Goal: Task Accomplishment & Management: Manage account settings

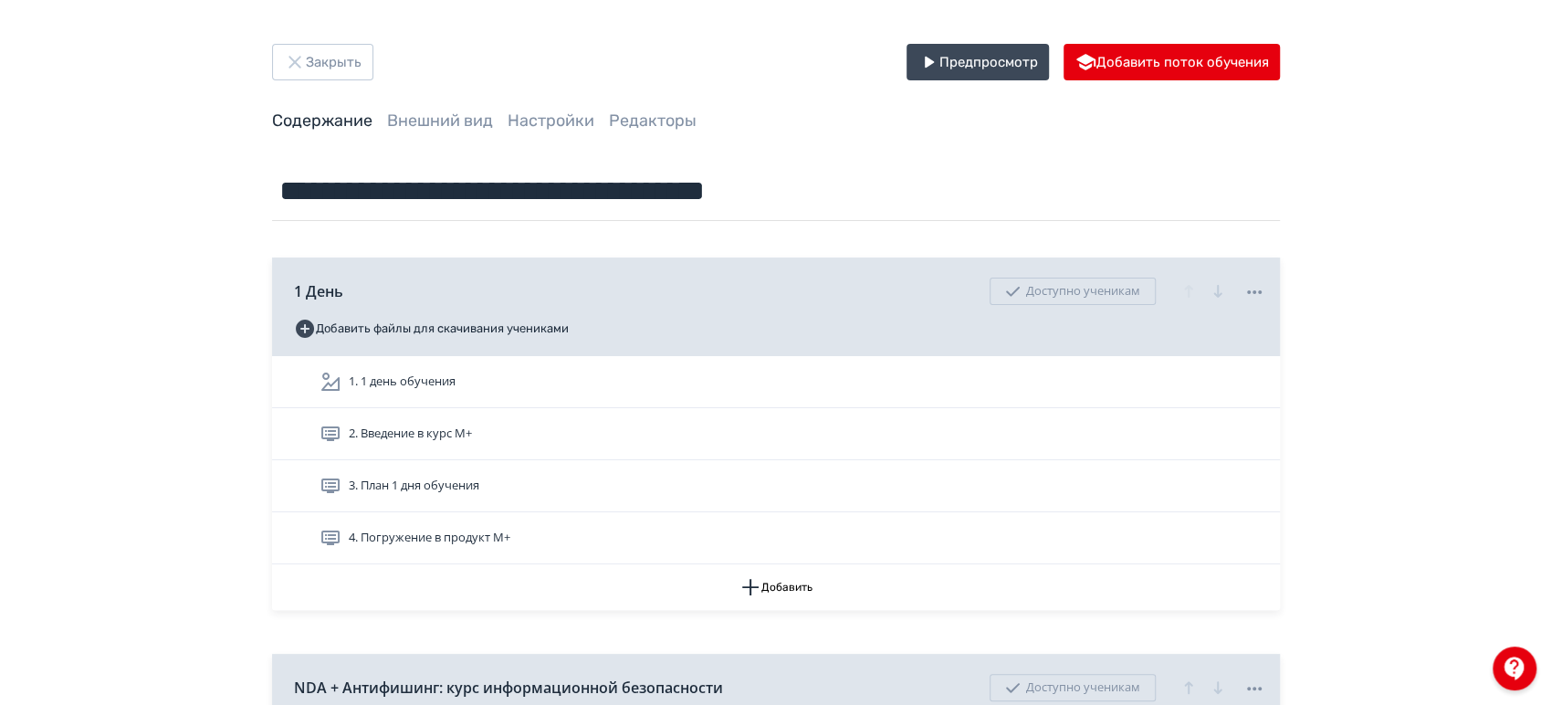
click at [330, 45] on button "Закрыть" at bounding box center [322, 62] width 101 height 37
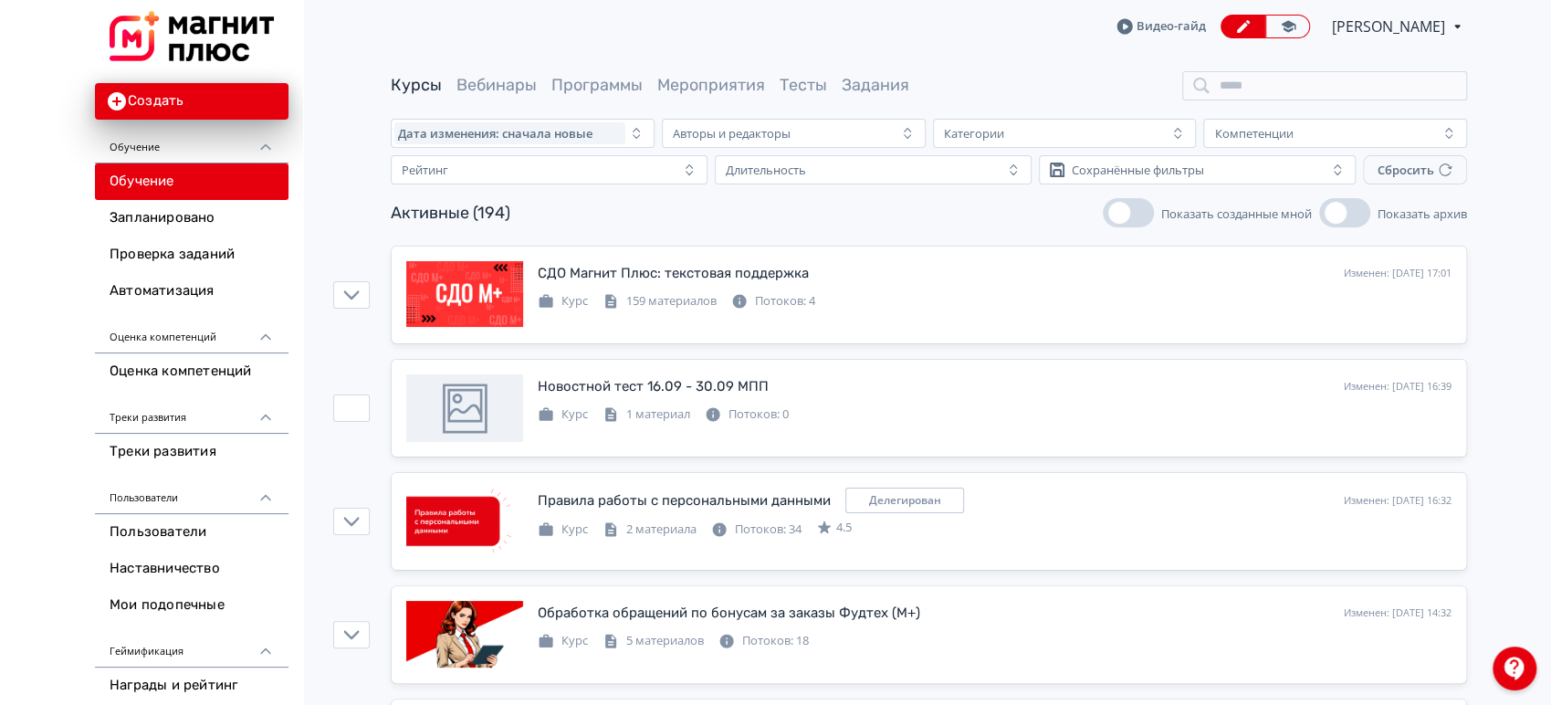
scroll to position [101, 0]
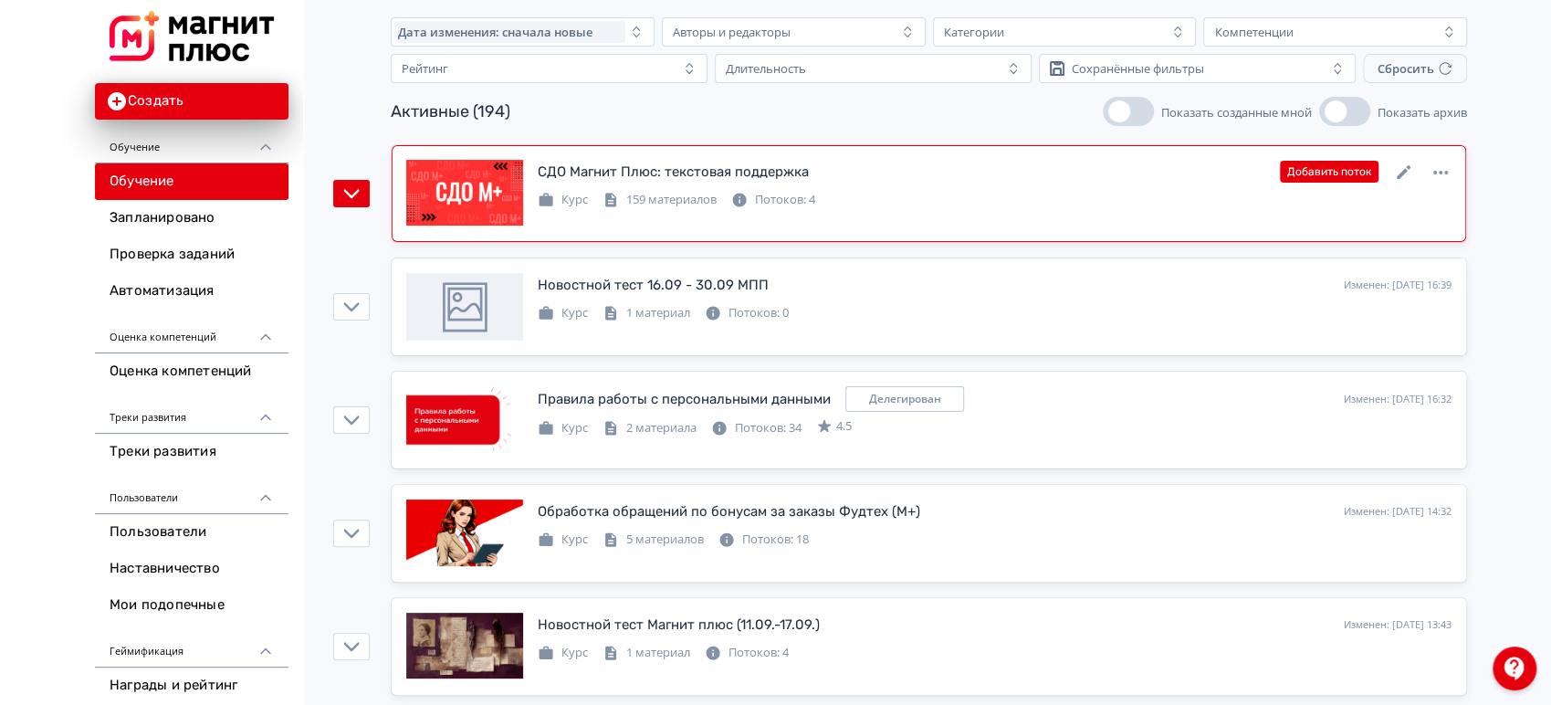
click at [865, 215] on div "СДО Магнит Плюс: текстовая поддержка Изменен: [DATE] 17:01 Добавить поток Курс …" at bounding box center [928, 194] width 1045 height 68
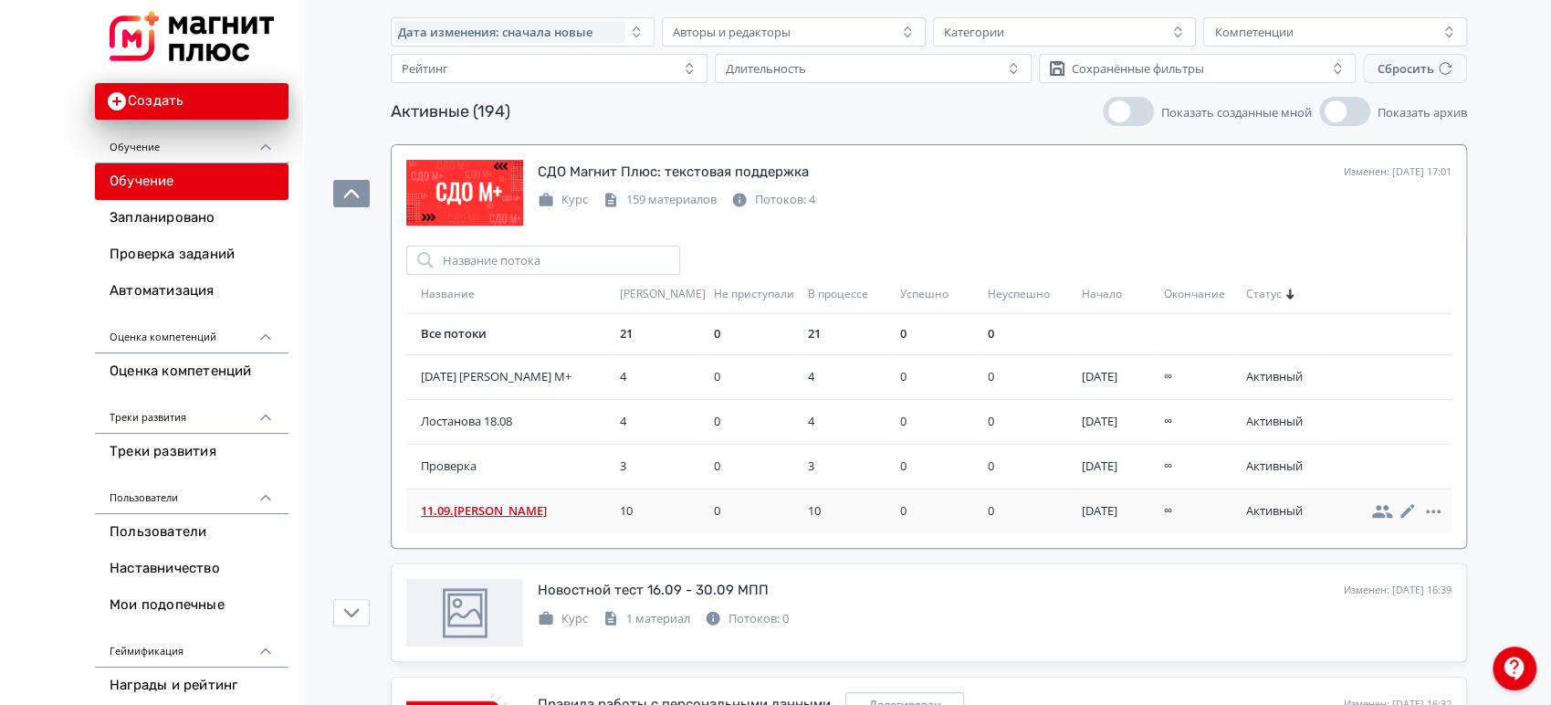
click at [468, 505] on span "11.09.[PERSON_NAME]" at bounding box center [517, 511] width 192 height 18
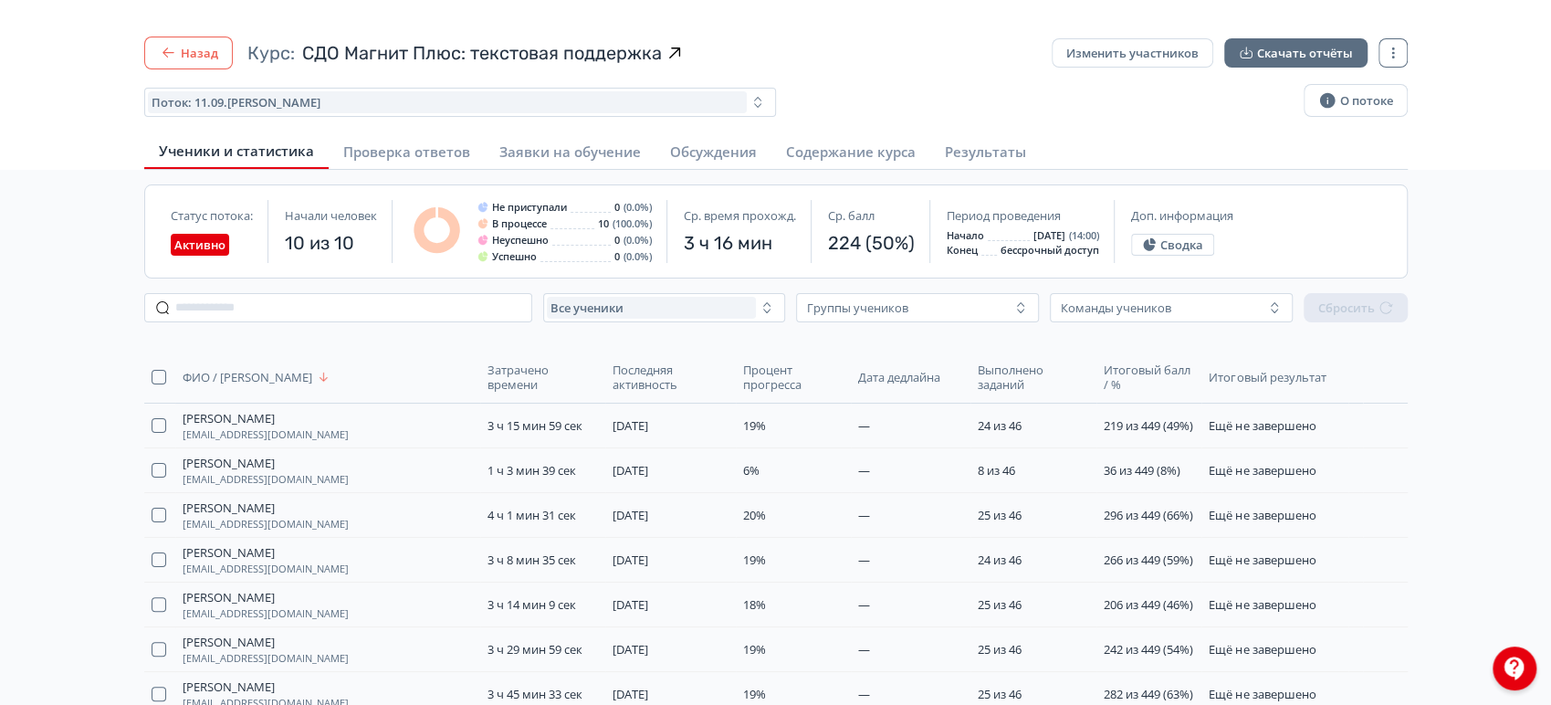
click at [206, 64] on button "Назад" at bounding box center [188, 53] width 89 height 33
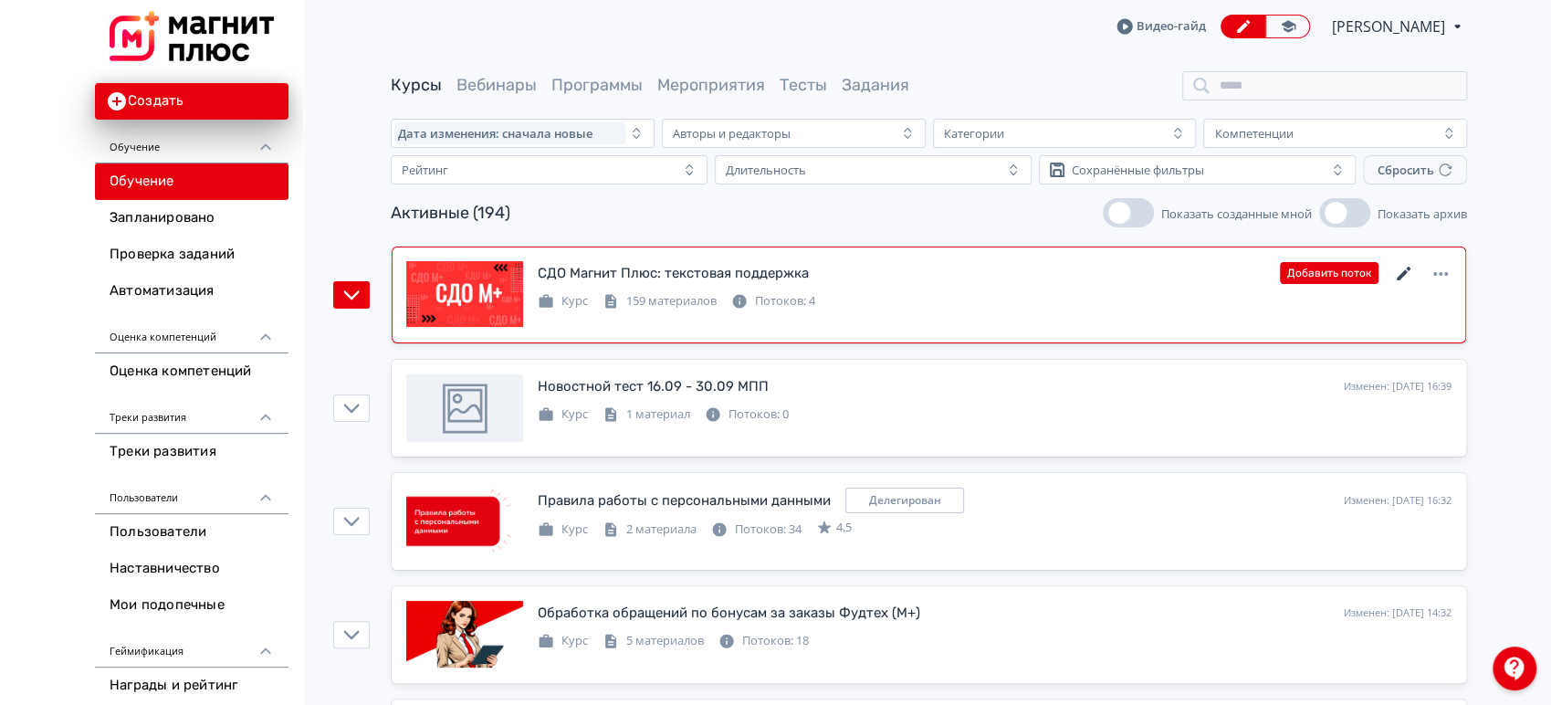
click at [1400, 270] on icon at bounding box center [1404, 274] width 22 height 22
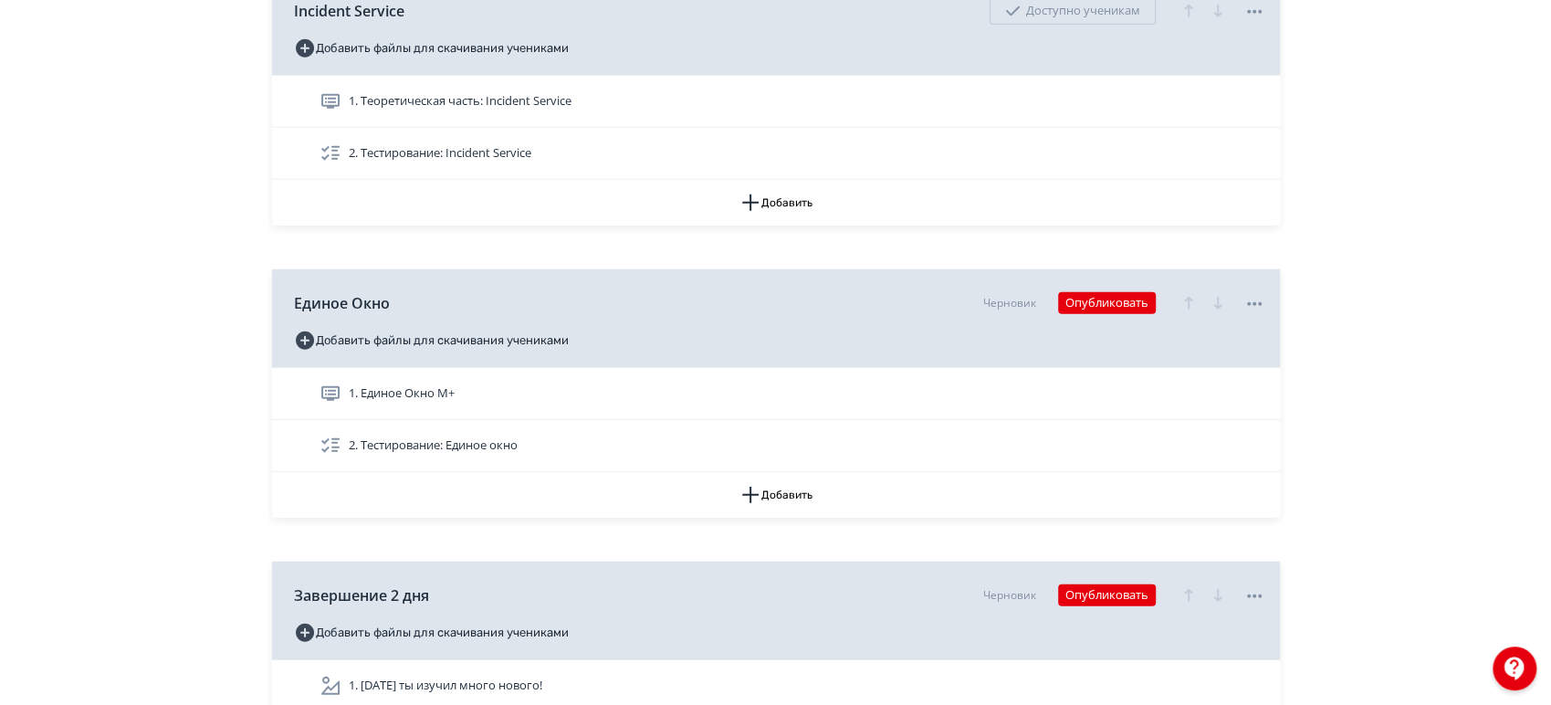
scroll to position [3448, 0]
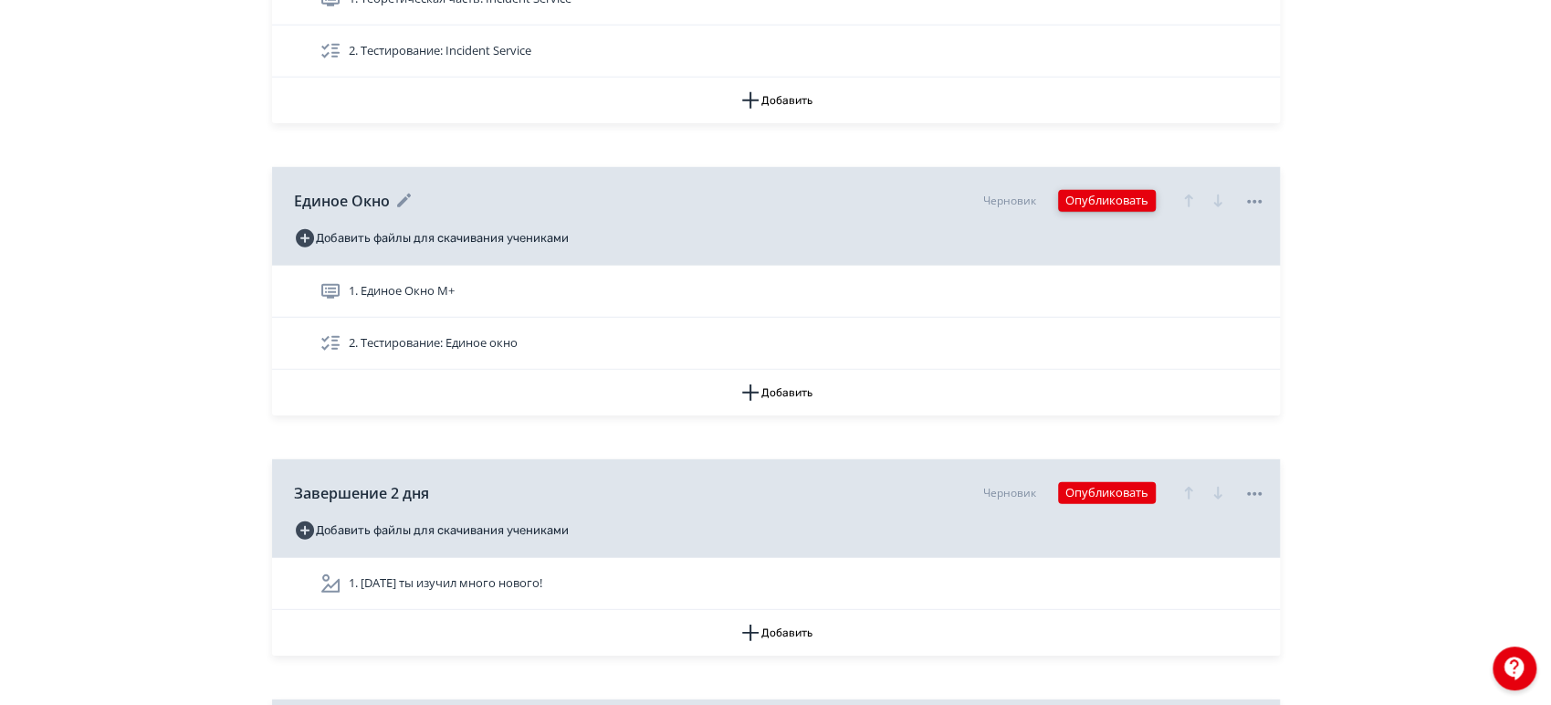
click at [1116, 196] on button "Опубликовать" at bounding box center [1107, 201] width 98 height 22
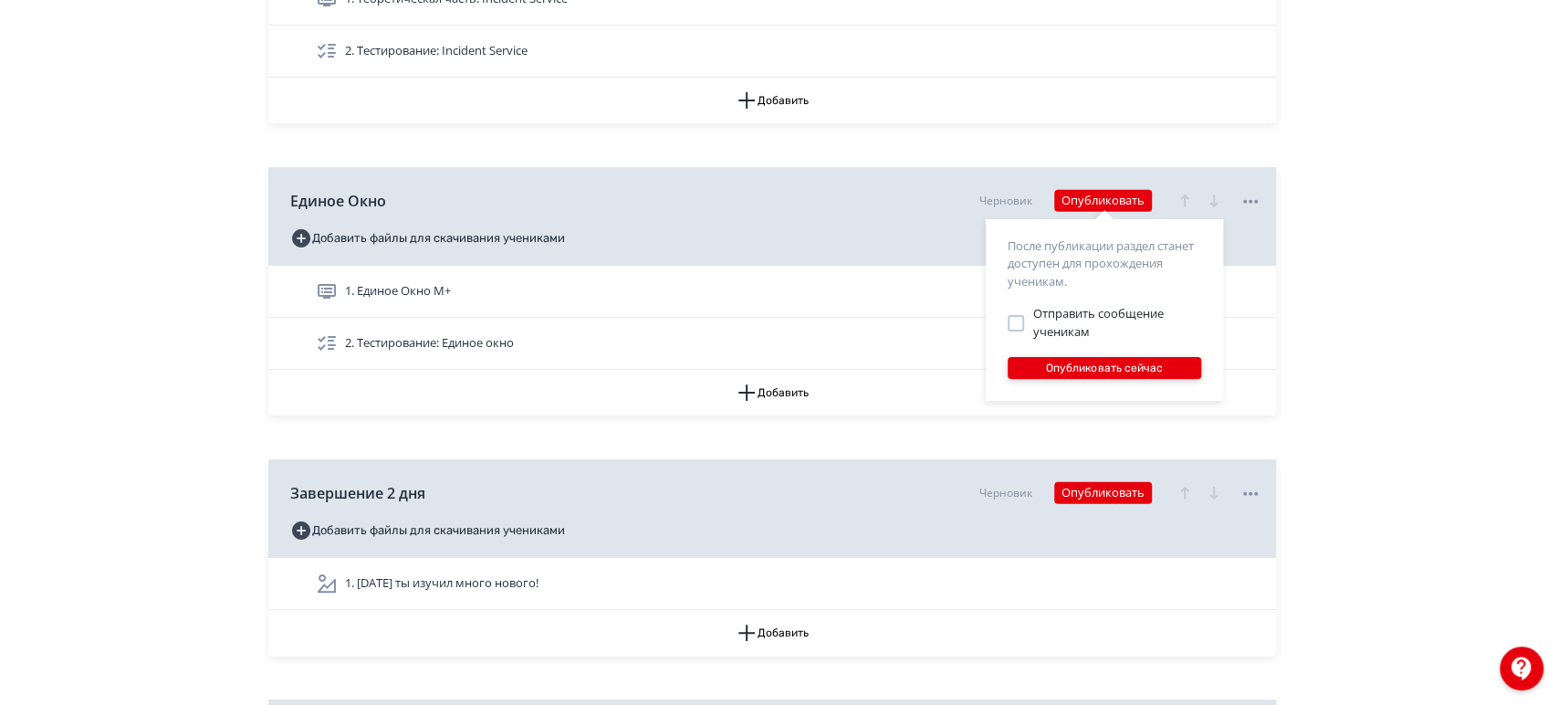
click at [1083, 371] on button "Опубликовать сейчас" at bounding box center [1105, 368] width 194 height 22
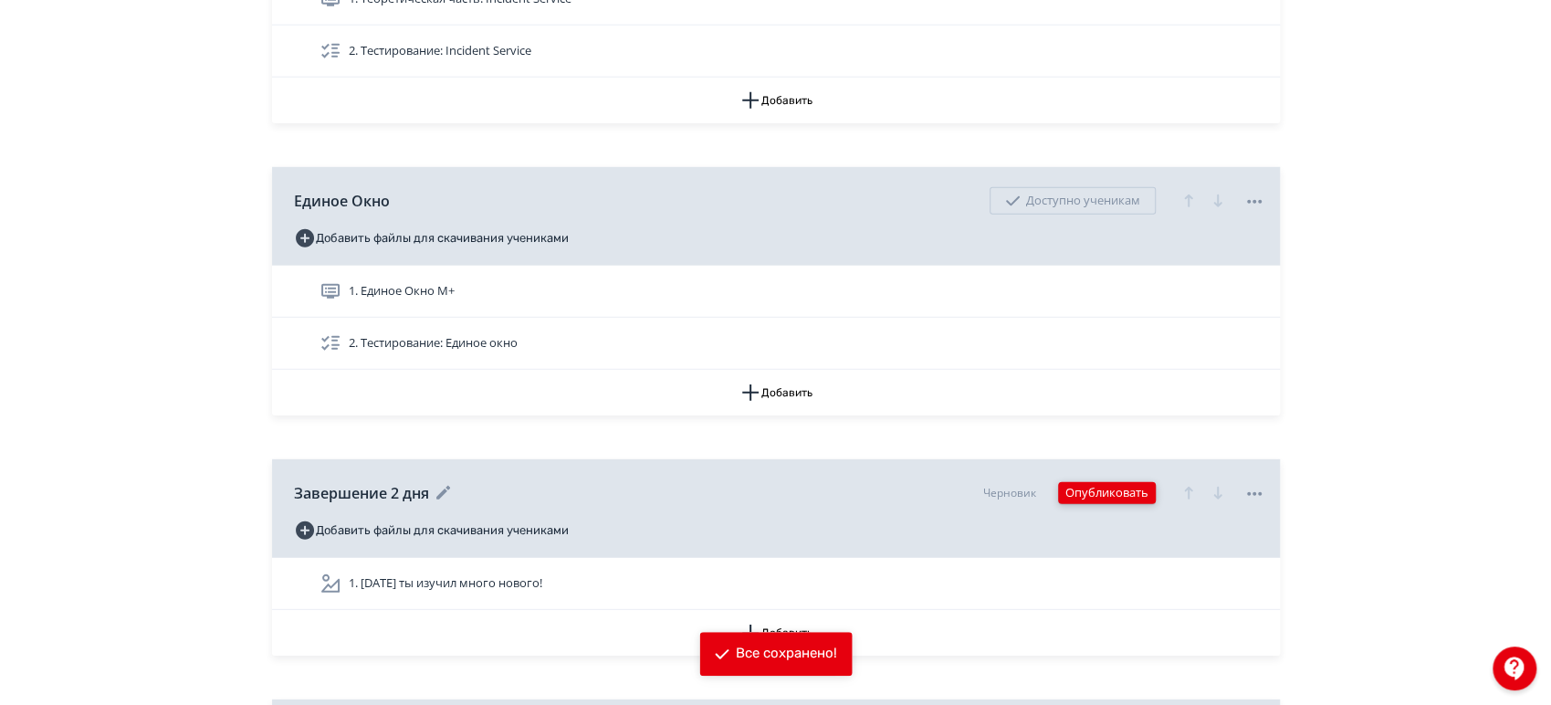
click at [1085, 482] on button "Опубликовать" at bounding box center [1107, 493] width 98 height 22
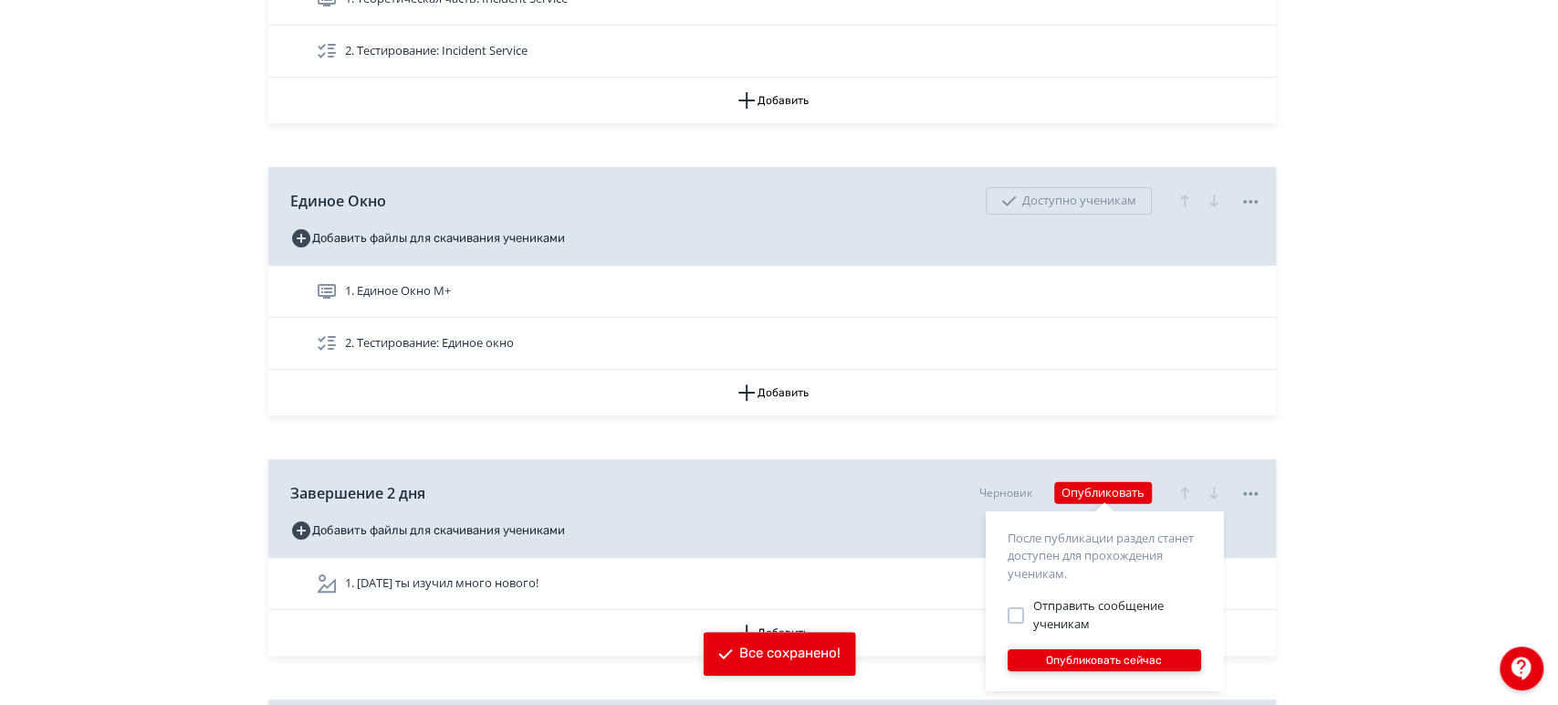
click at [1081, 653] on button "Опубликовать сейчас" at bounding box center [1105, 660] width 194 height 22
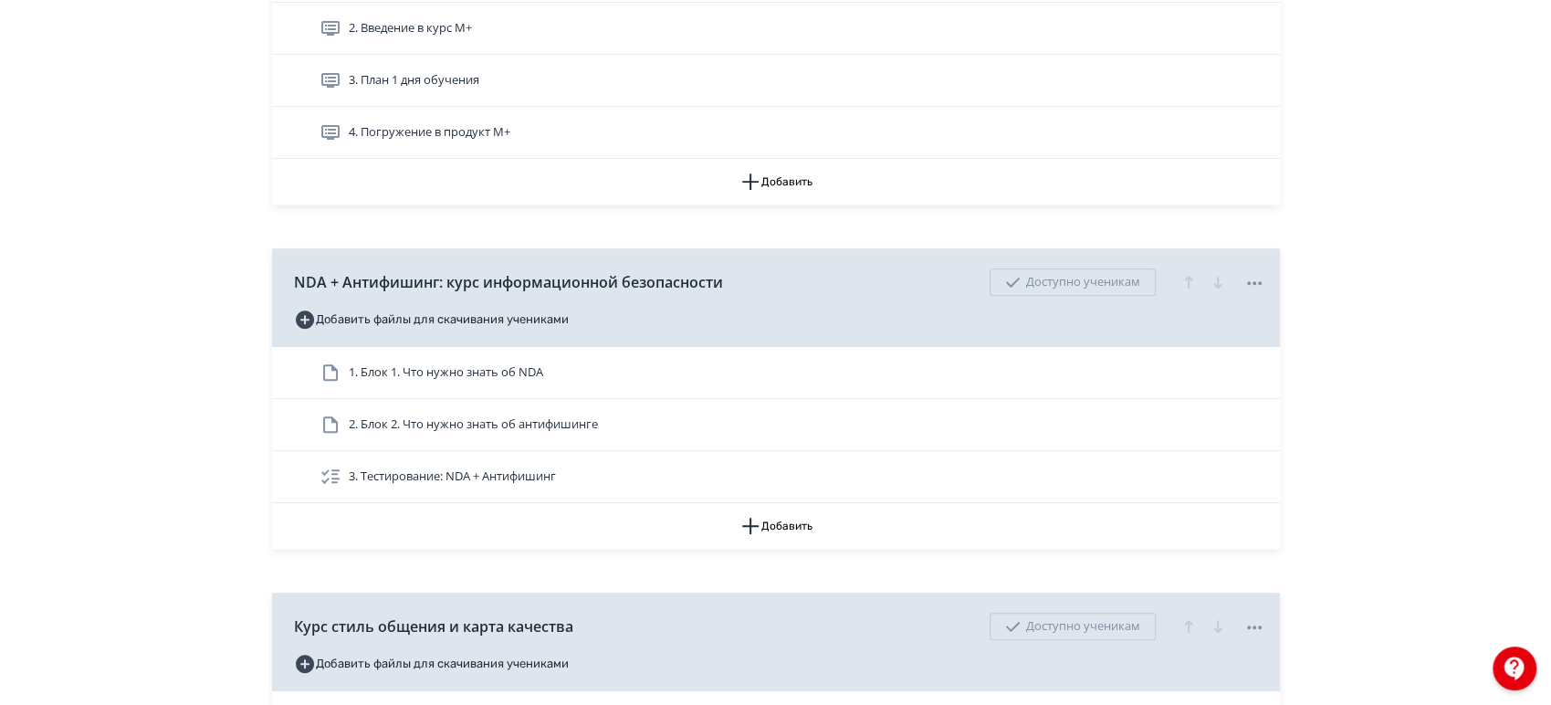
scroll to position [0, 0]
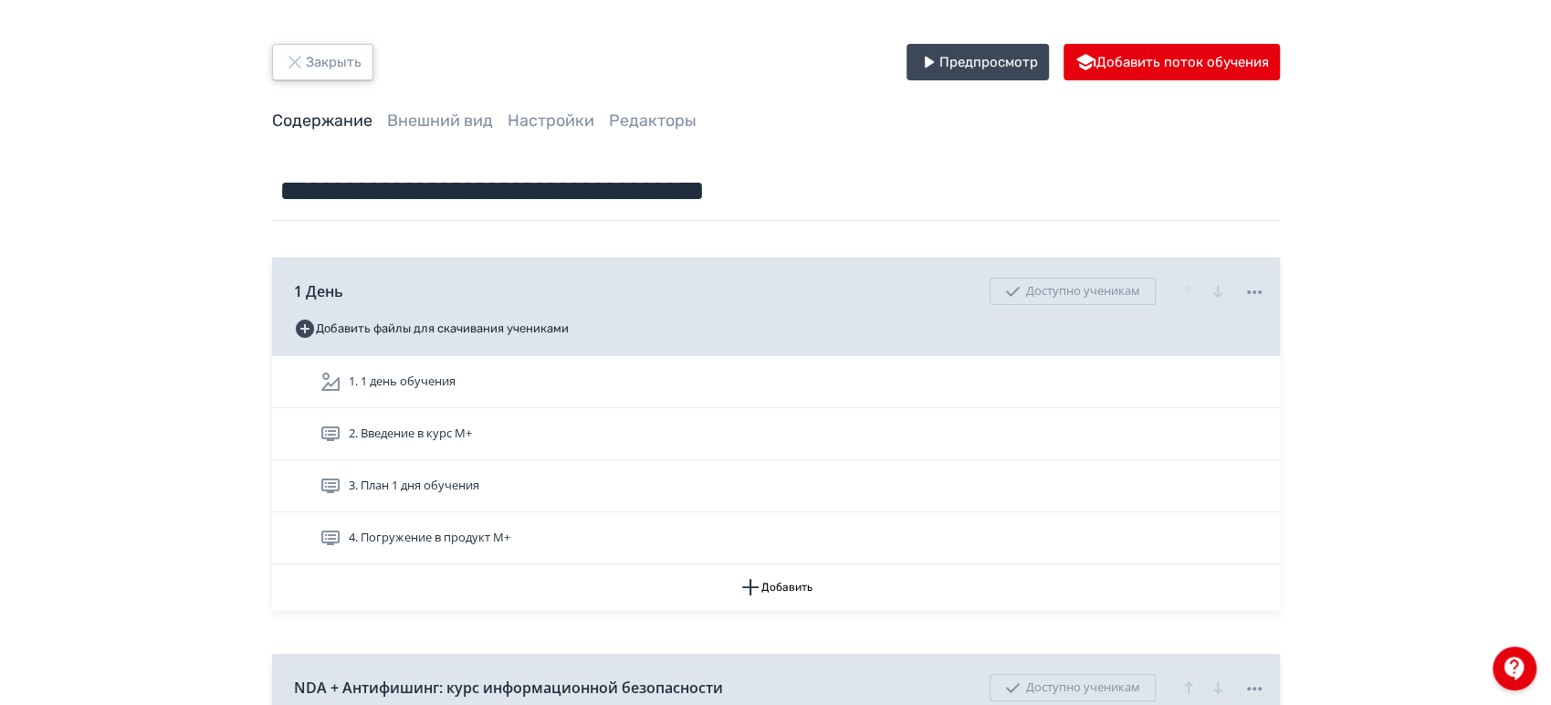
click at [321, 68] on button "Закрыть" at bounding box center [322, 62] width 101 height 37
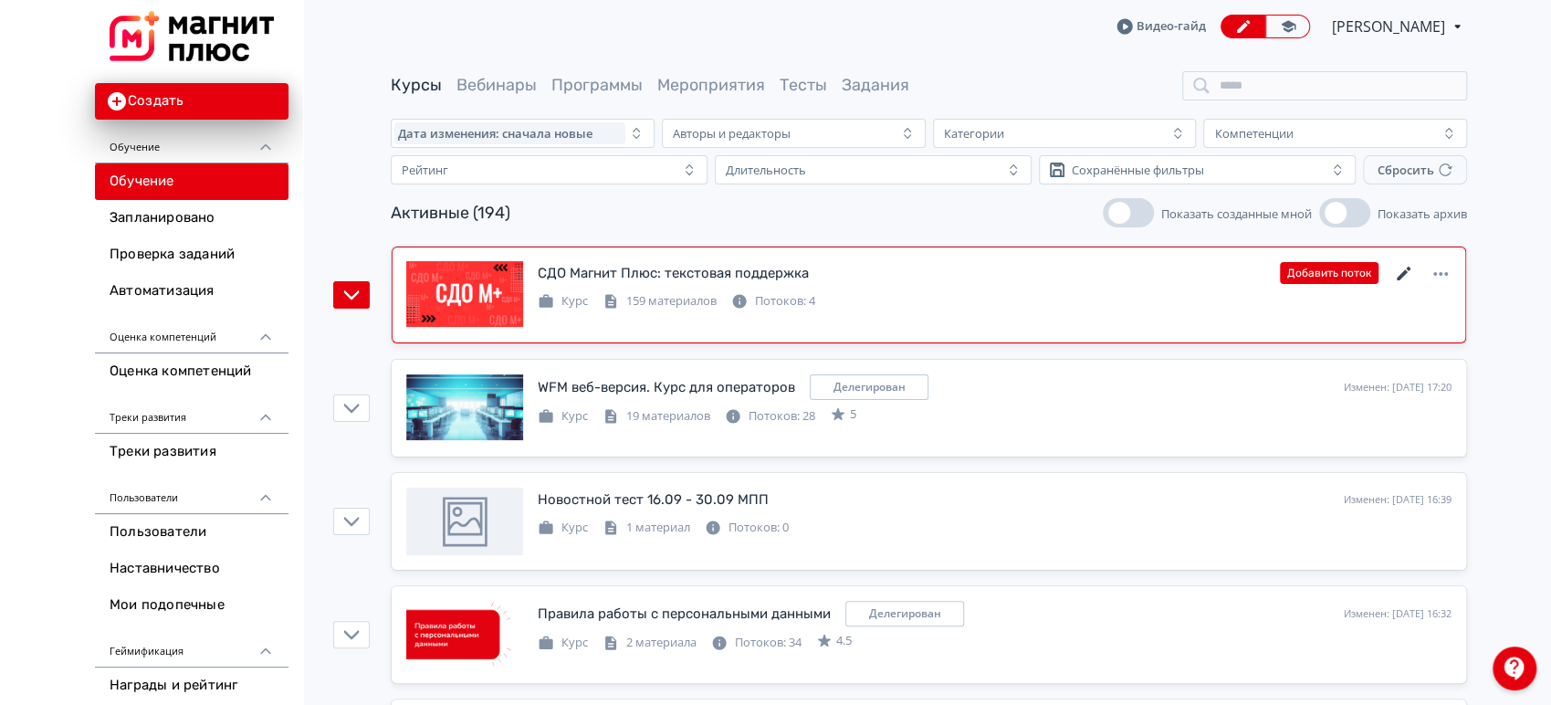
click at [1407, 272] on icon at bounding box center [1404, 274] width 22 height 22
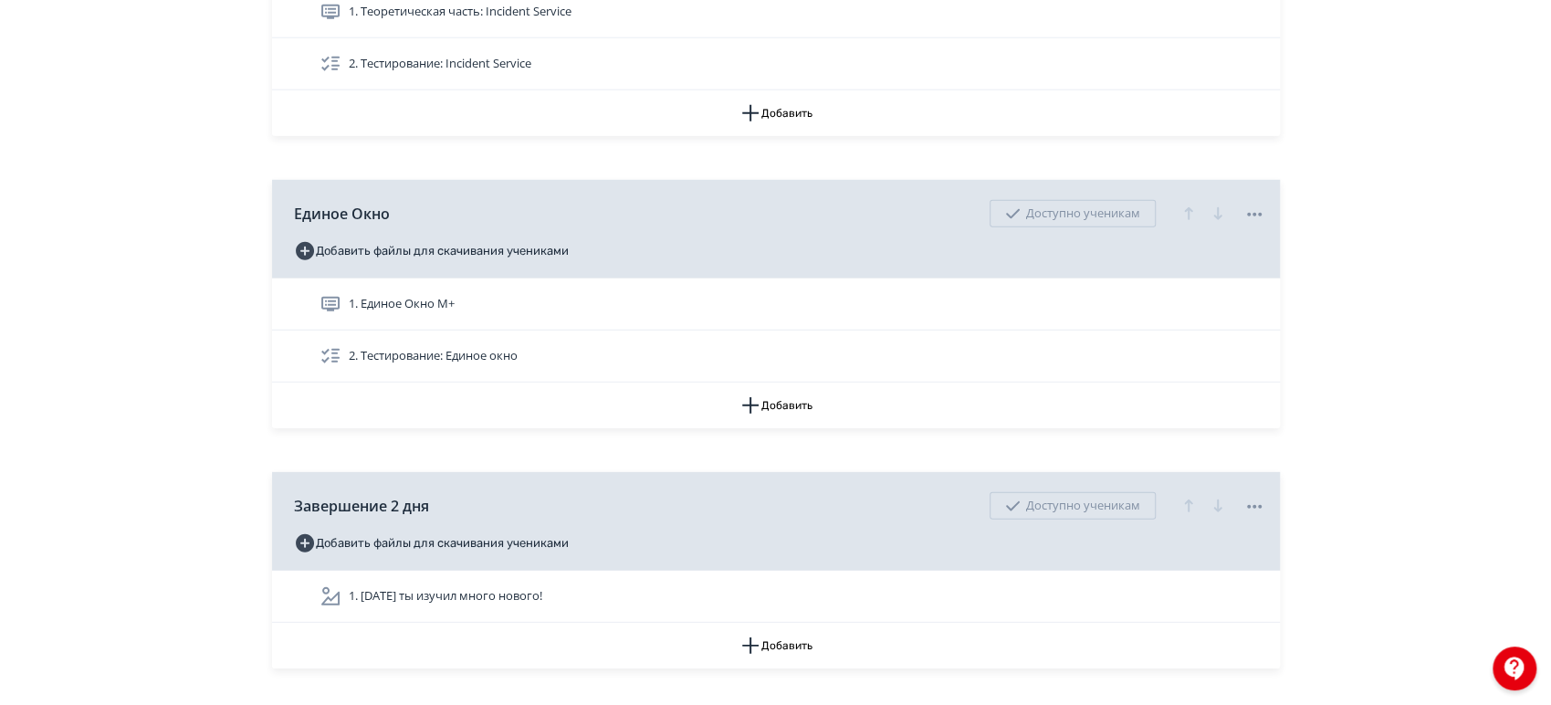
scroll to position [3448, 0]
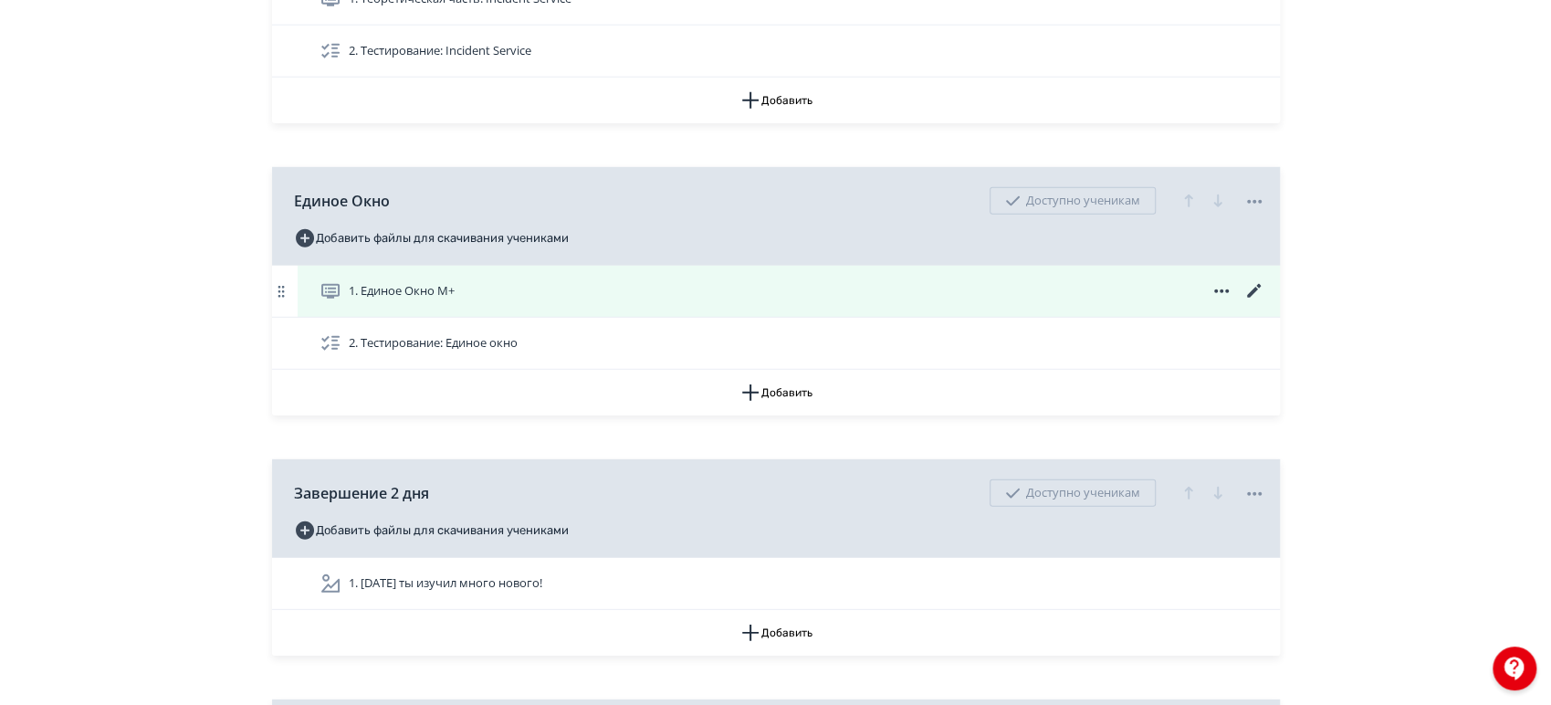
click at [569, 302] on div "1. Единое Окно М+" at bounding box center [789, 291] width 982 height 51
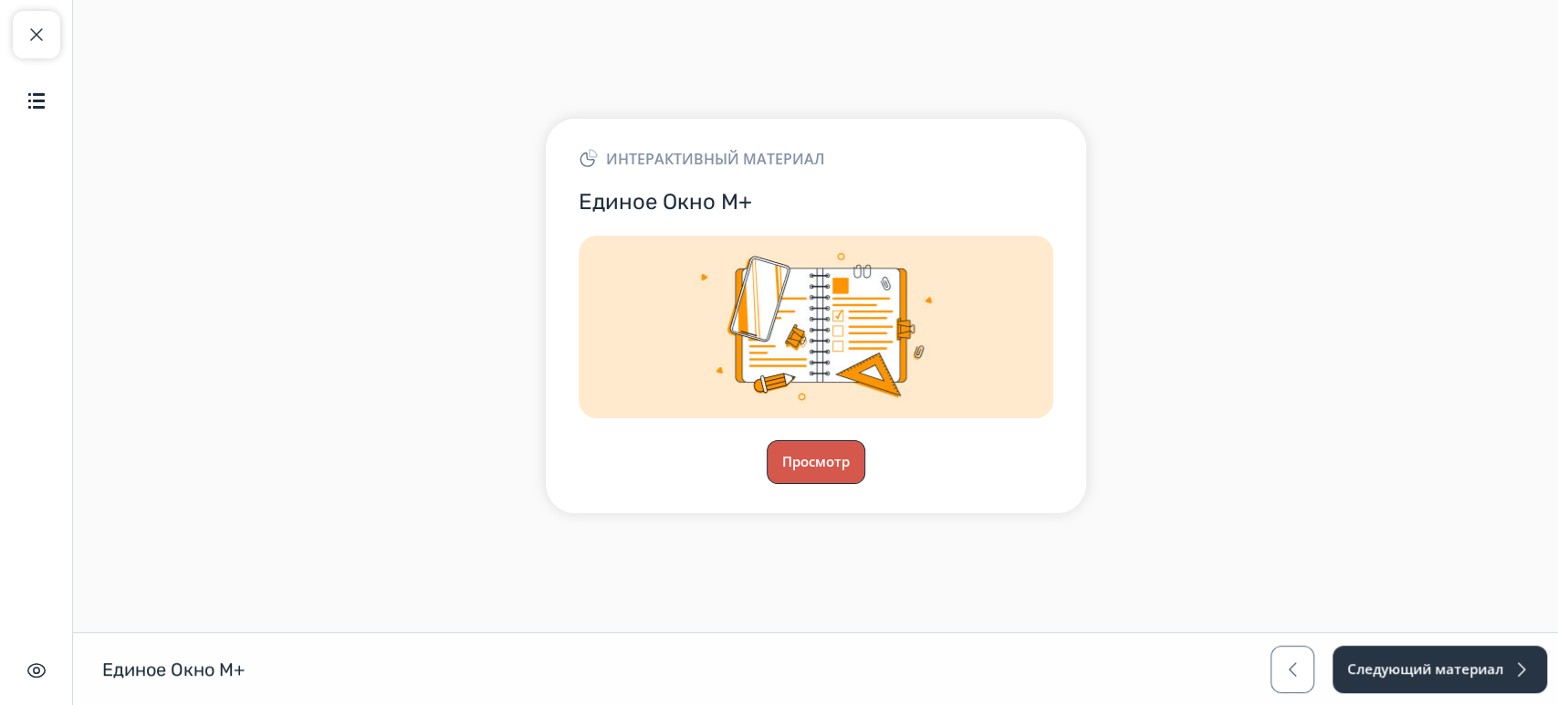
click at [822, 481] on button "Просмотр" at bounding box center [816, 462] width 99 height 44
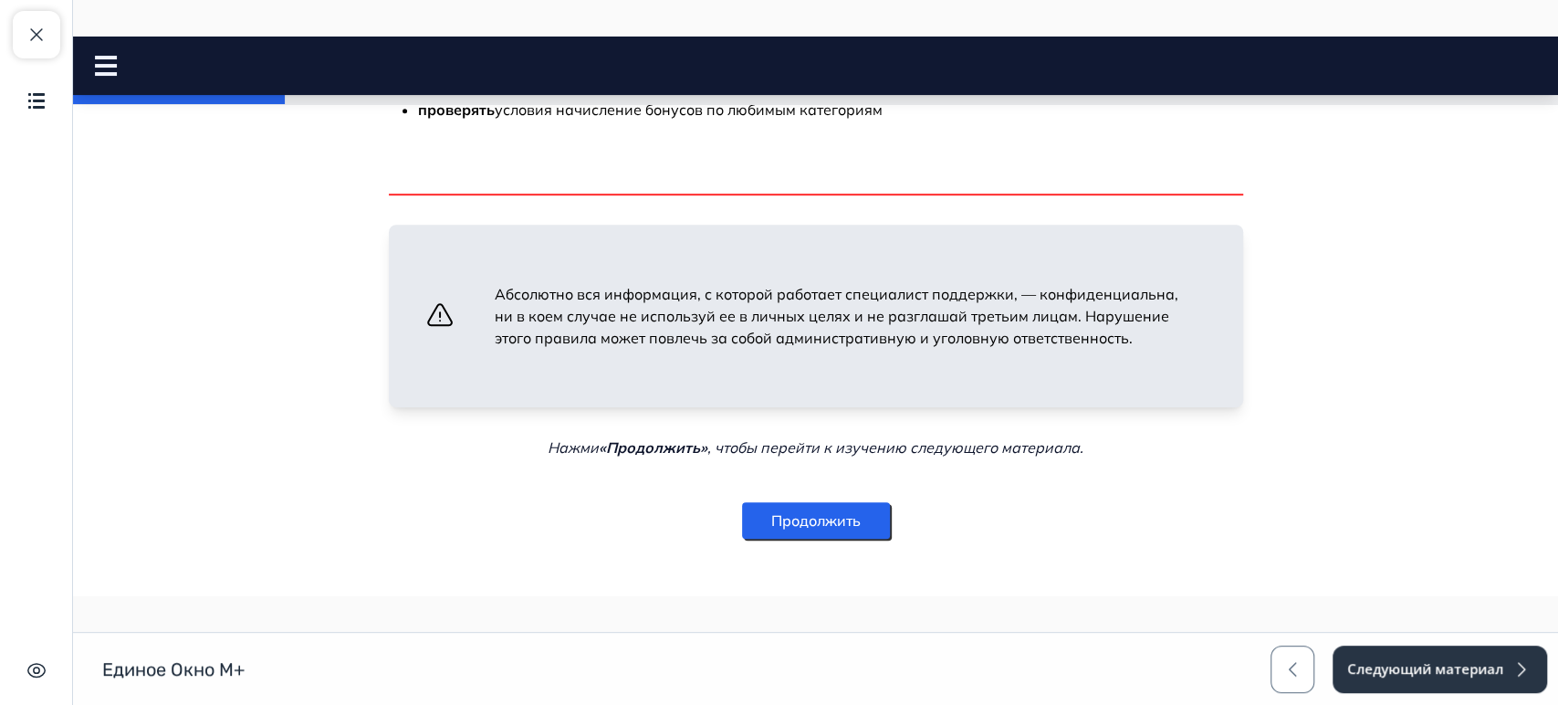
scroll to position [672, 0]
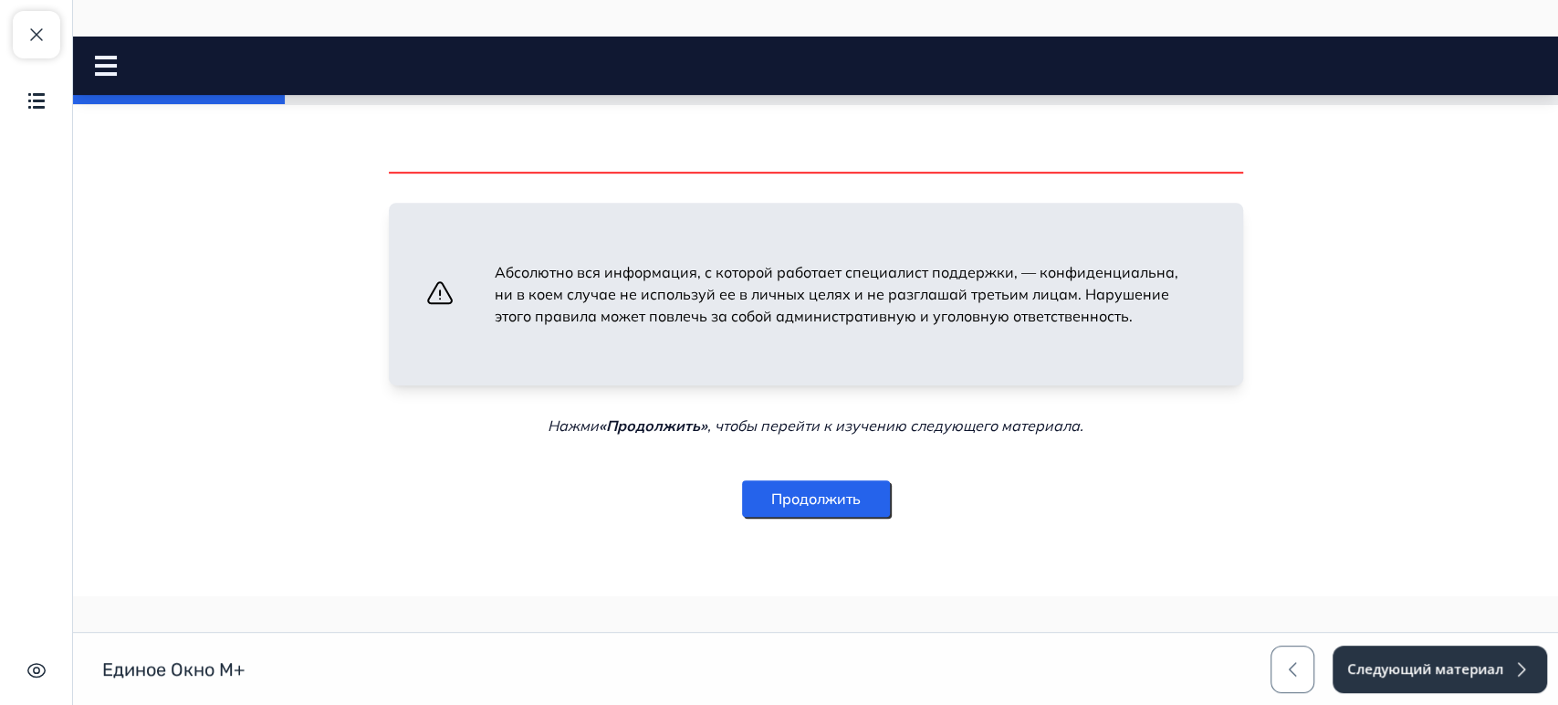
click at [865, 502] on button "Продолжить" at bounding box center [816, 498] width 148 height 37
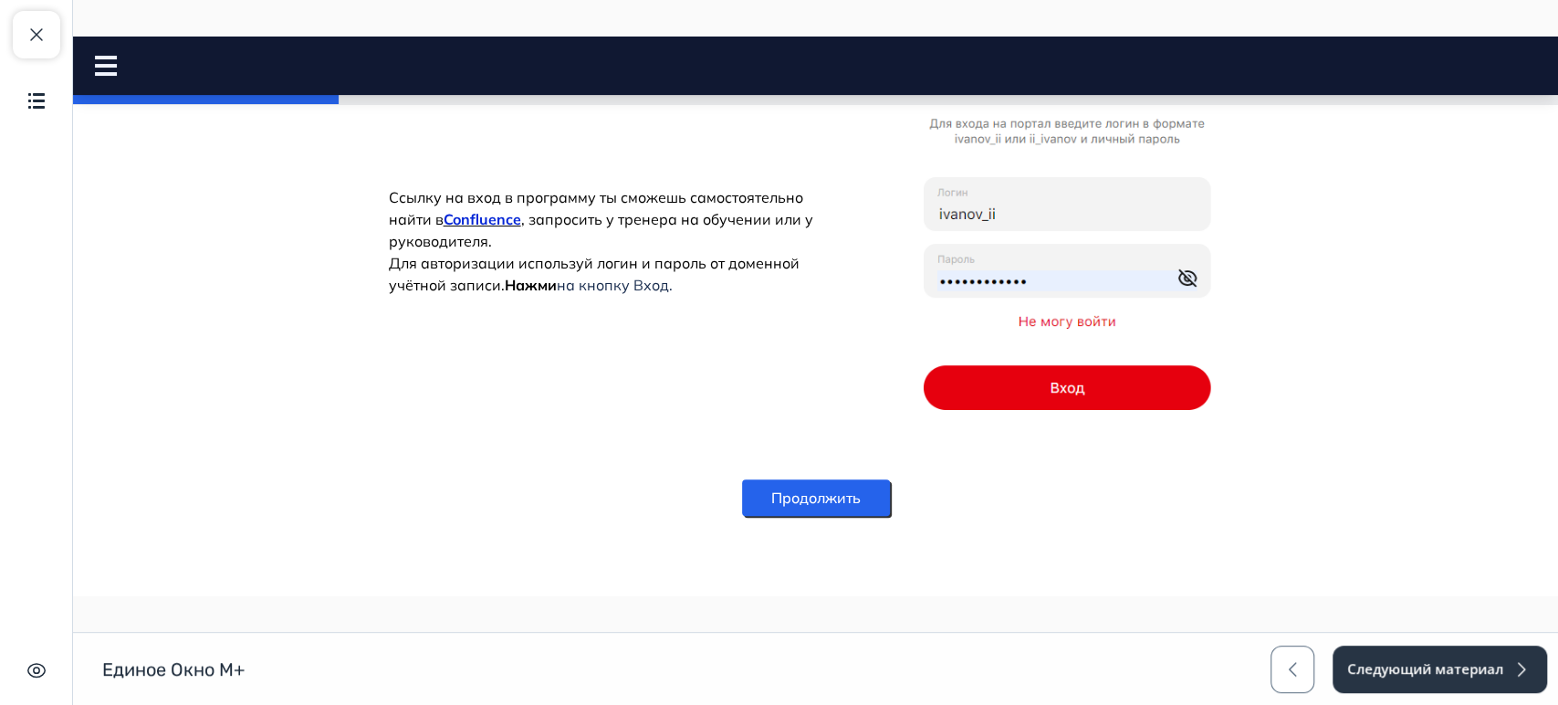
click at [802, 500] on button "Продолжить" at bounding box center [816, 497] width 148 height 37
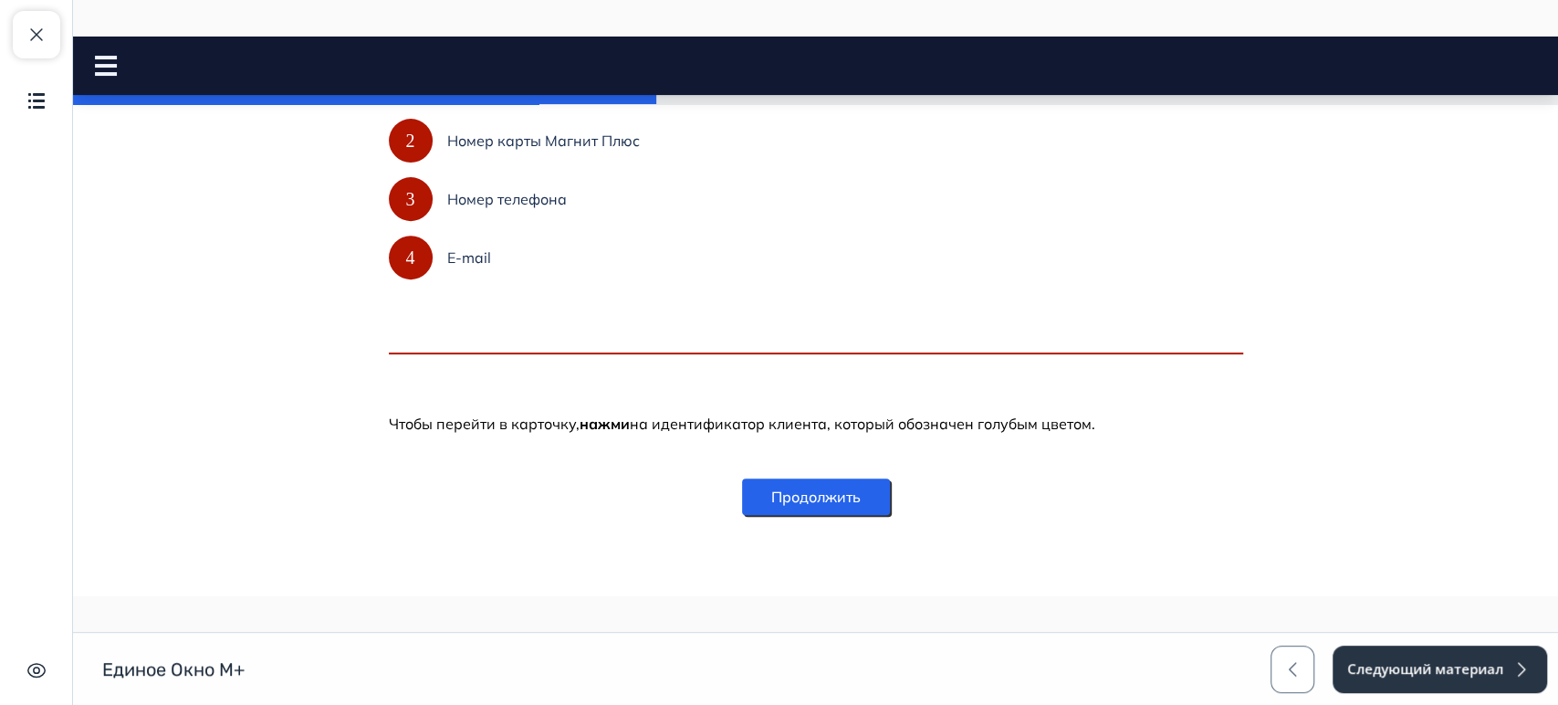
scroll to position [993, 0]
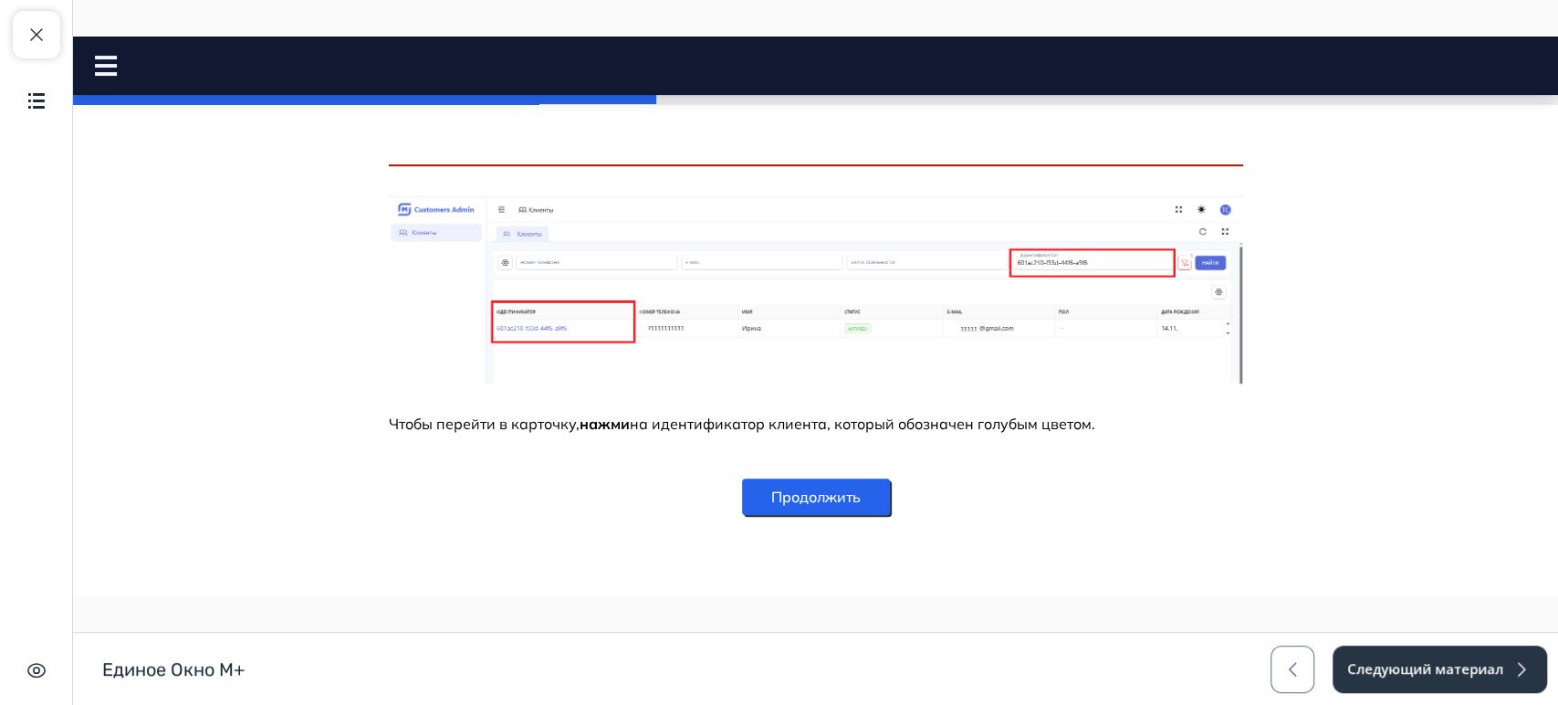
click at [796, 502] on button "Продолжить" at bounding box center [816, 496] width 148 height 37
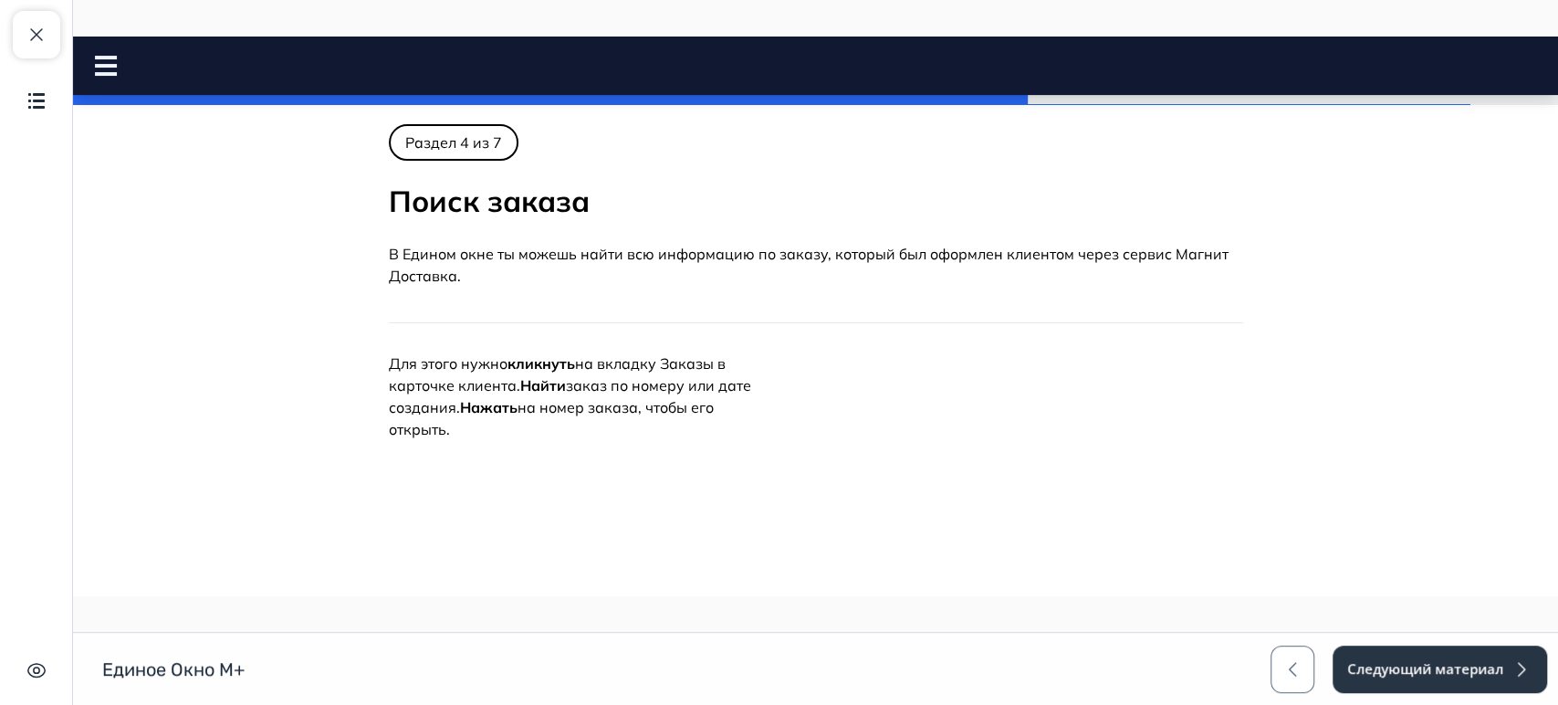
scroll to position [101, 0]
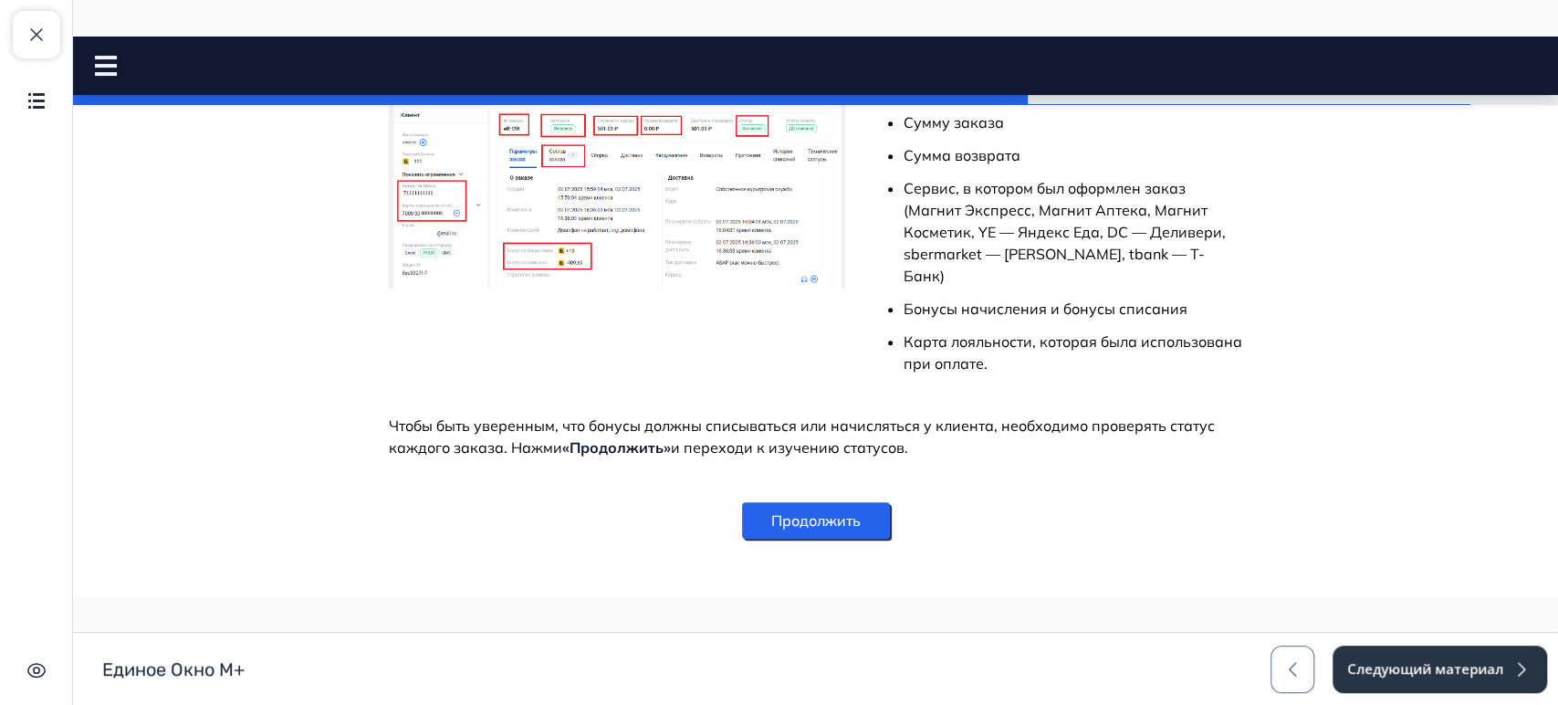
click at [796, 502] on button "Продолжить" at bounding box center [816, 520] width 148 height 37
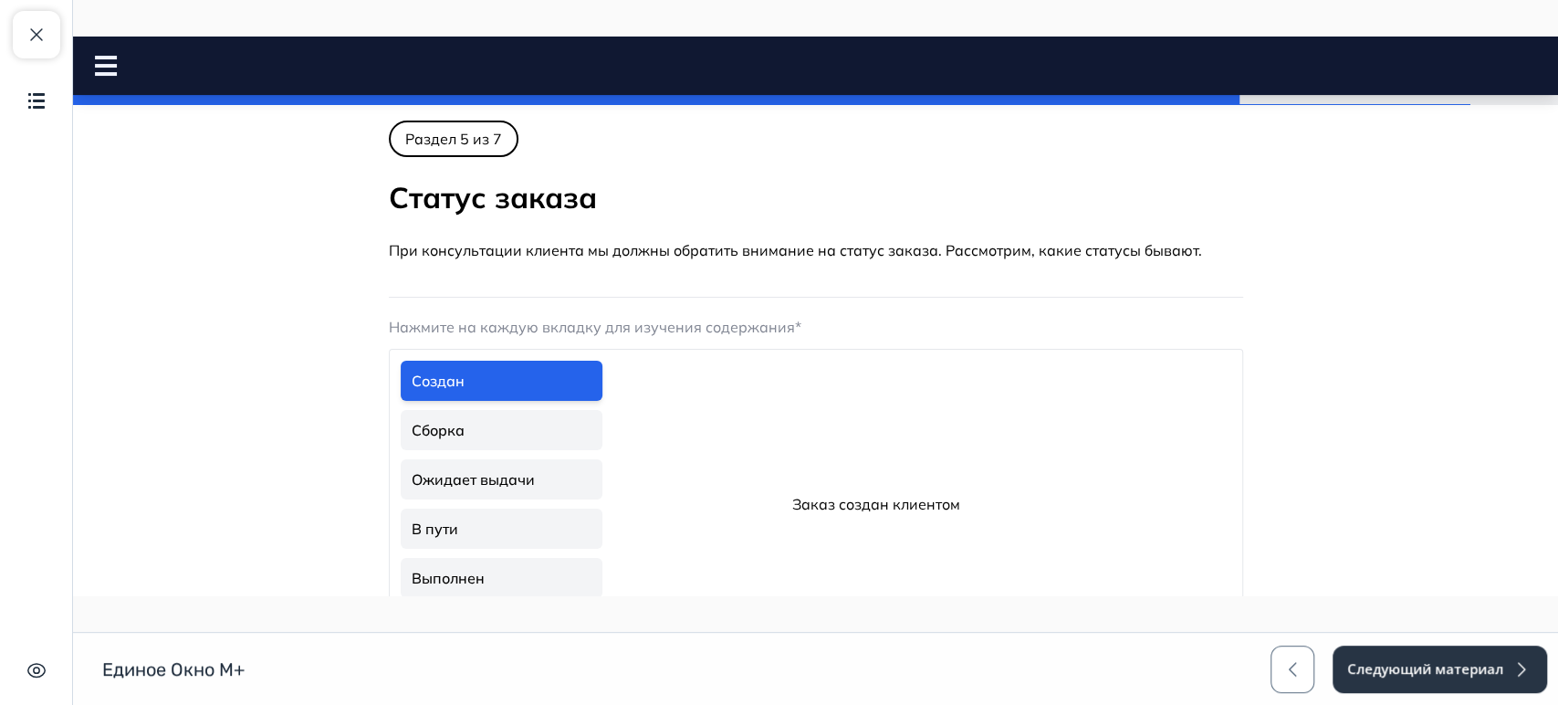
scroll to position [0, 0]
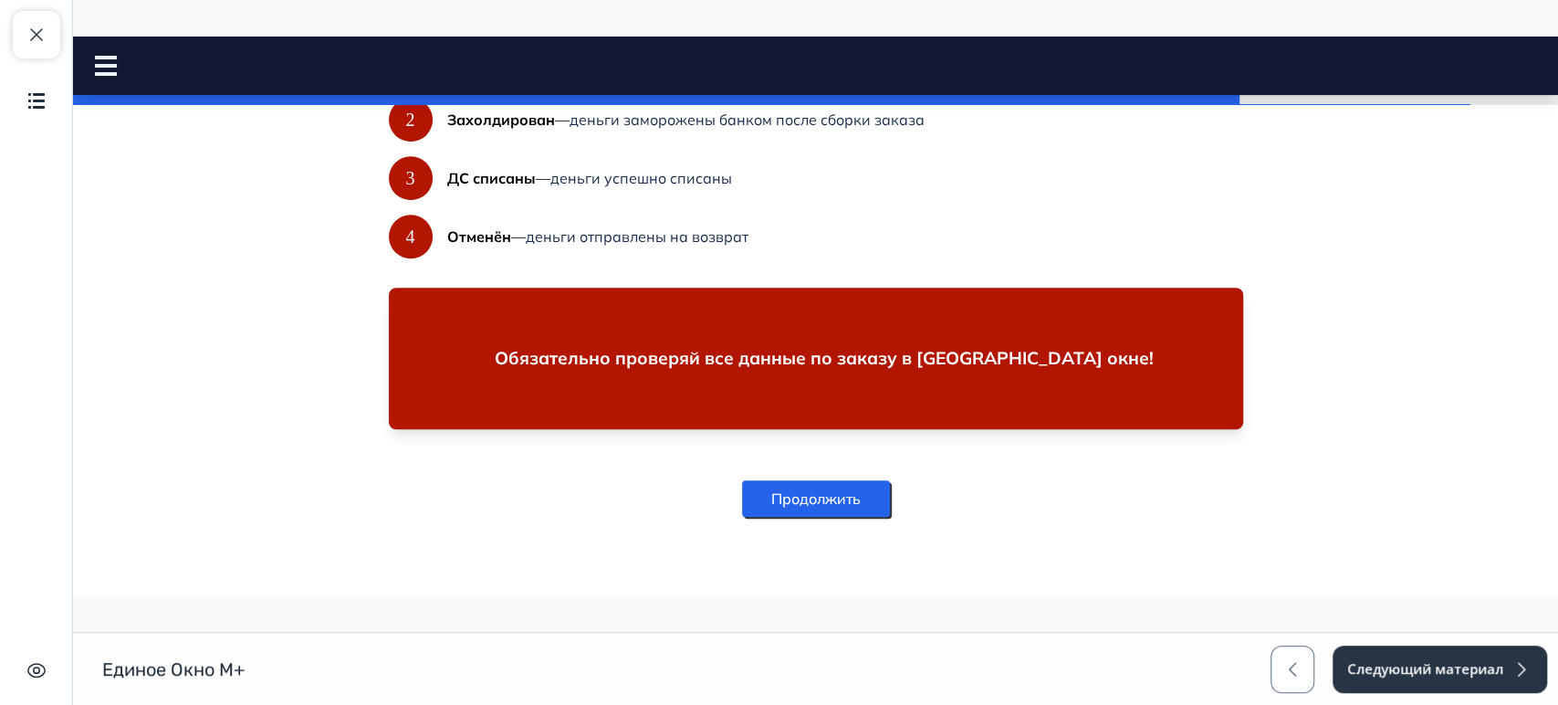
click at [796, 502] on button "Продолжить" at bounding box center [816, 498] width 148 height 37
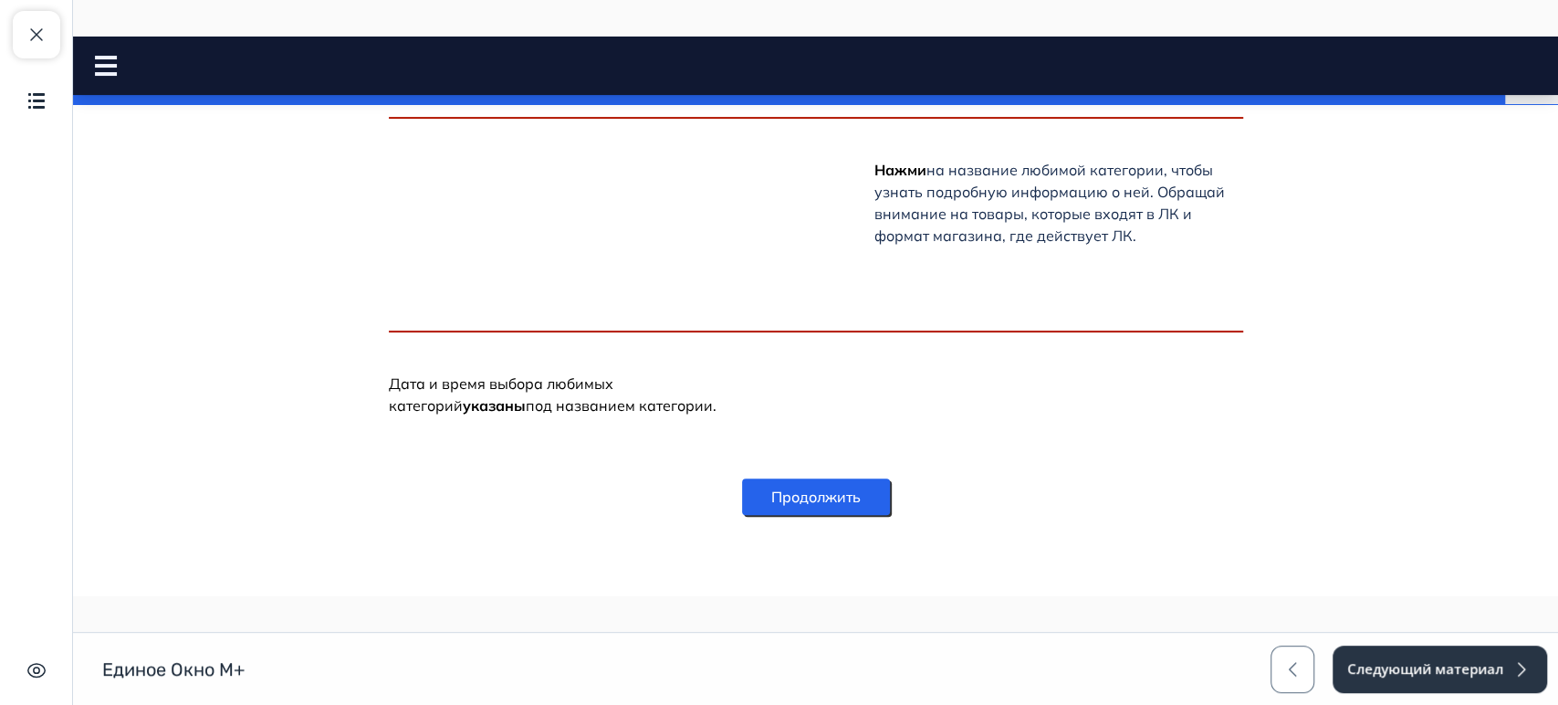
scroll to position [780, 0]
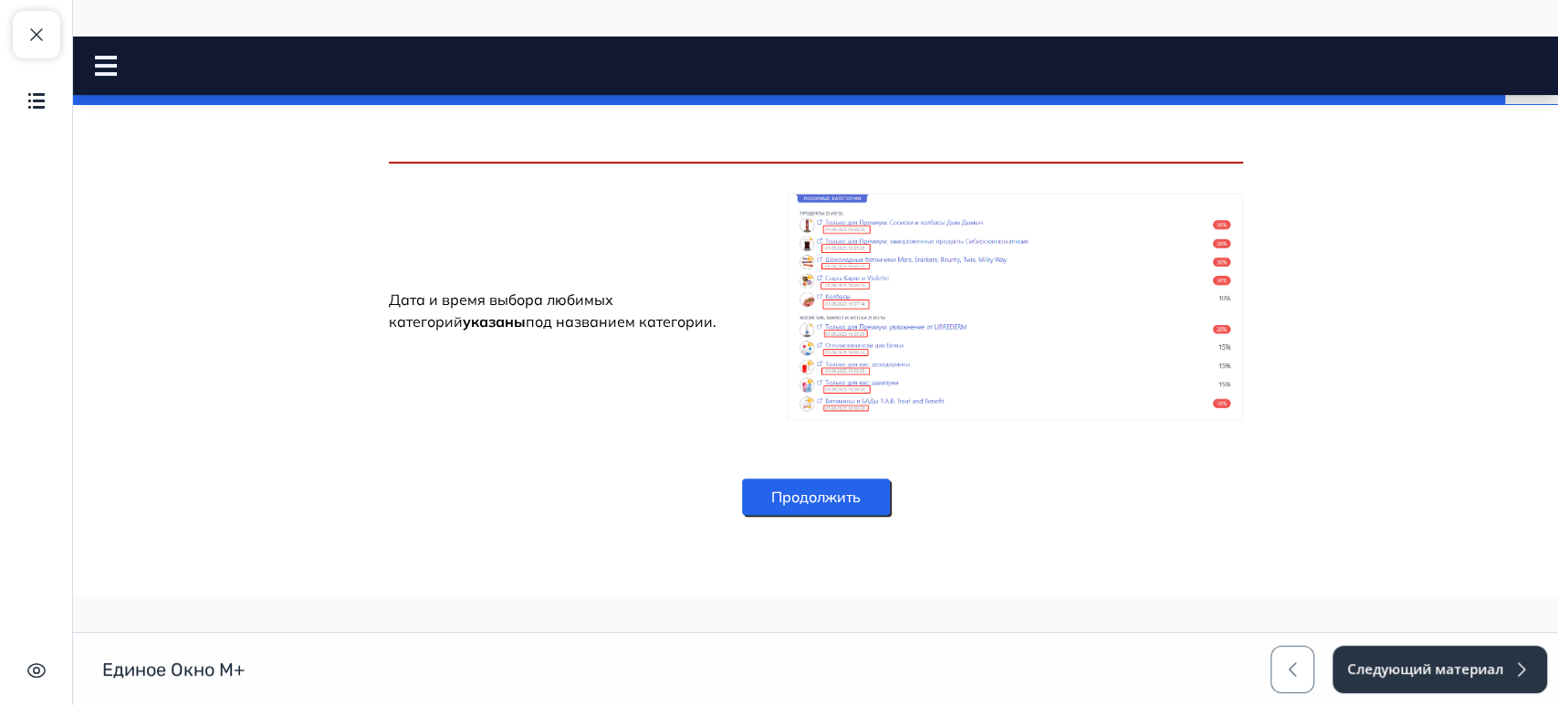
click at [840, 498] on button "Продолжить" at bounding box center [816, 496] width 148 height 37
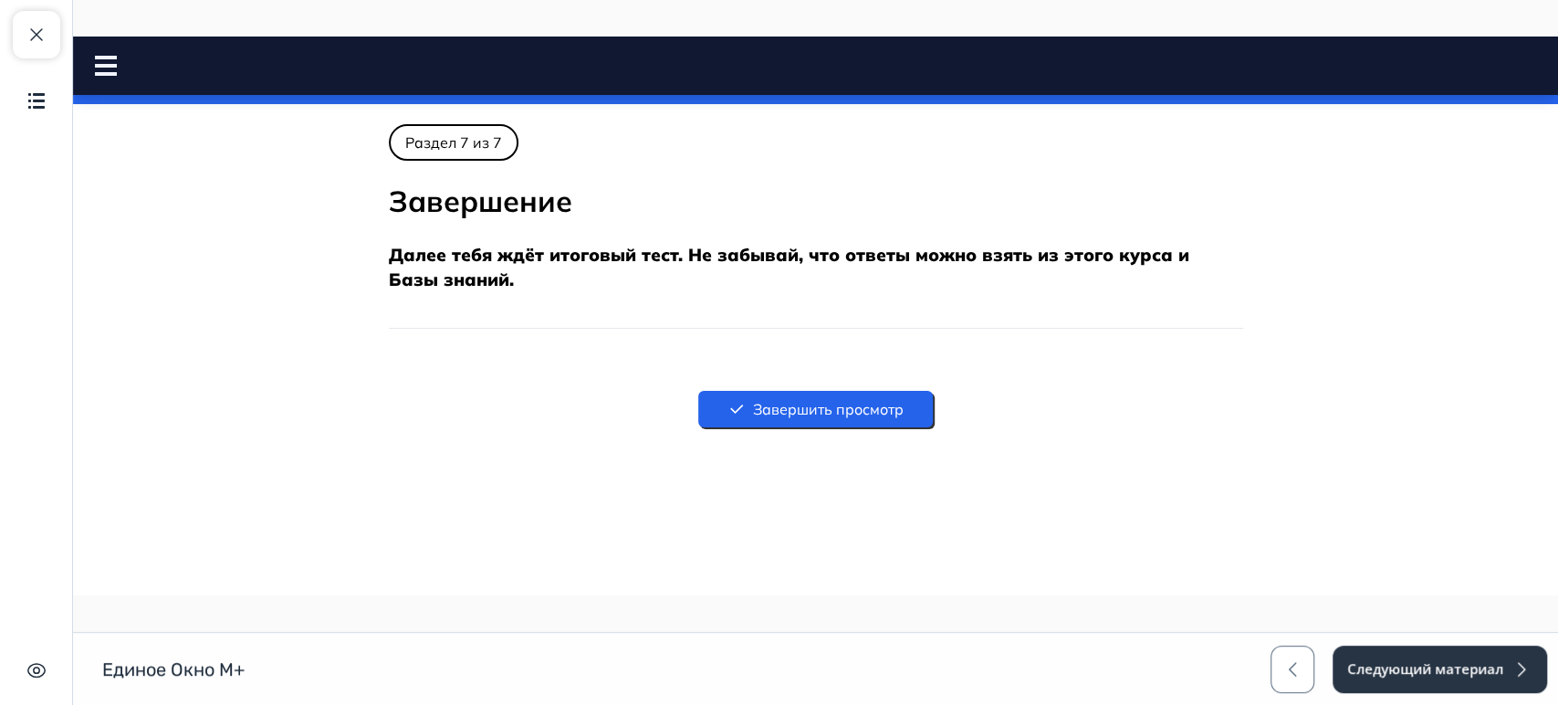
scroll to position [357, 0]
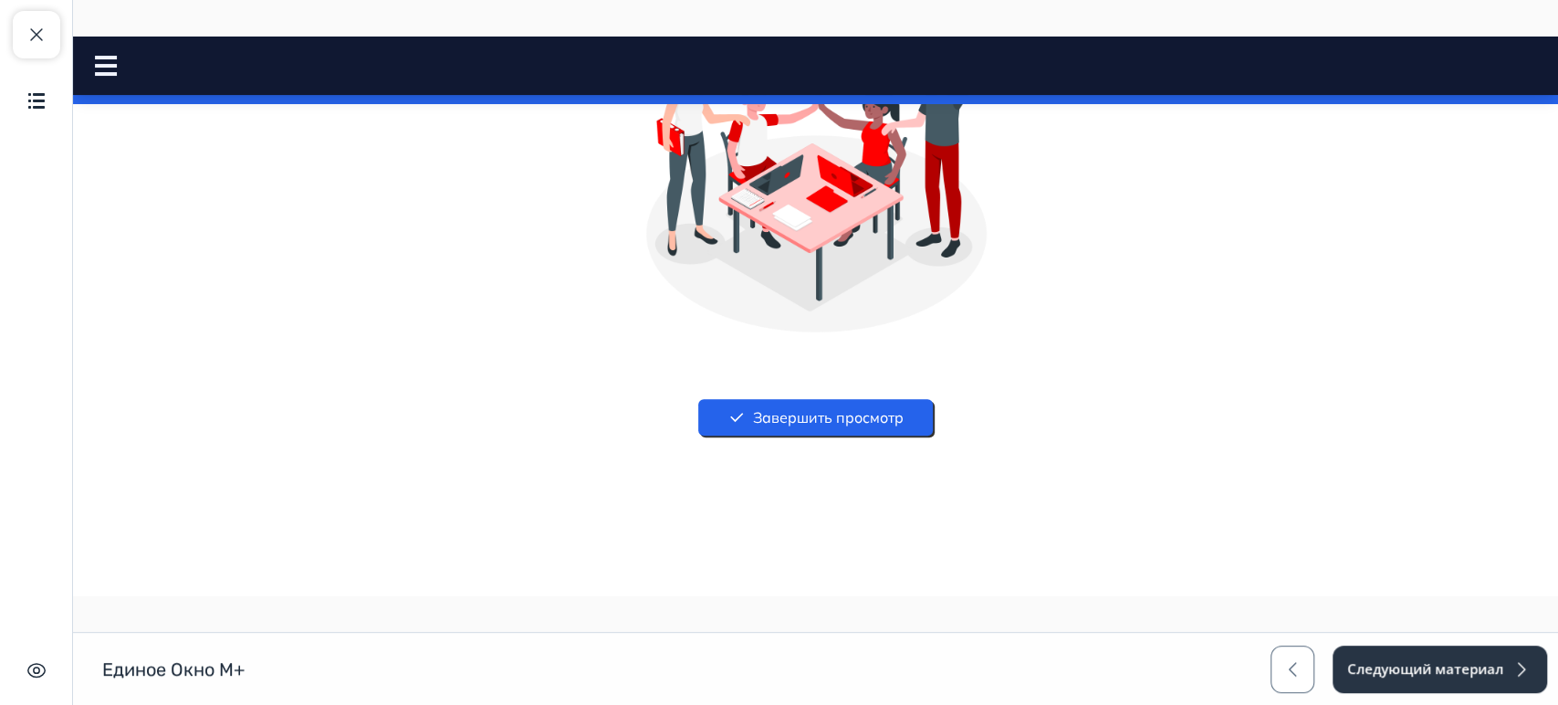
click at [117, 64] on div at bounding box center [113, 66] width 37 height 20
click at [101, 67] on rect at bounding box center [106, 66] width 22 height 4
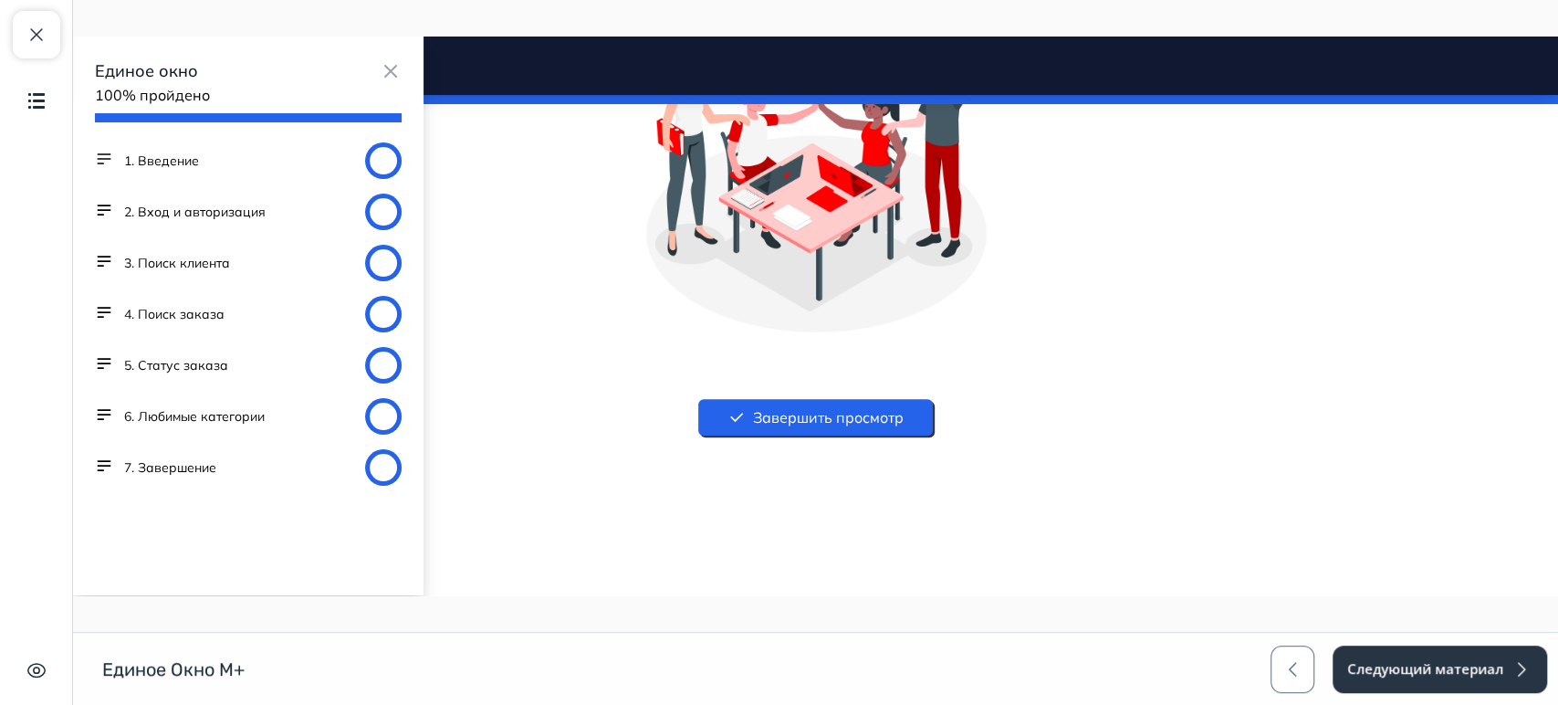
click at [178, 414] on button "6. Любимые категории" at bounding box center [194, 416] width 141 height 18
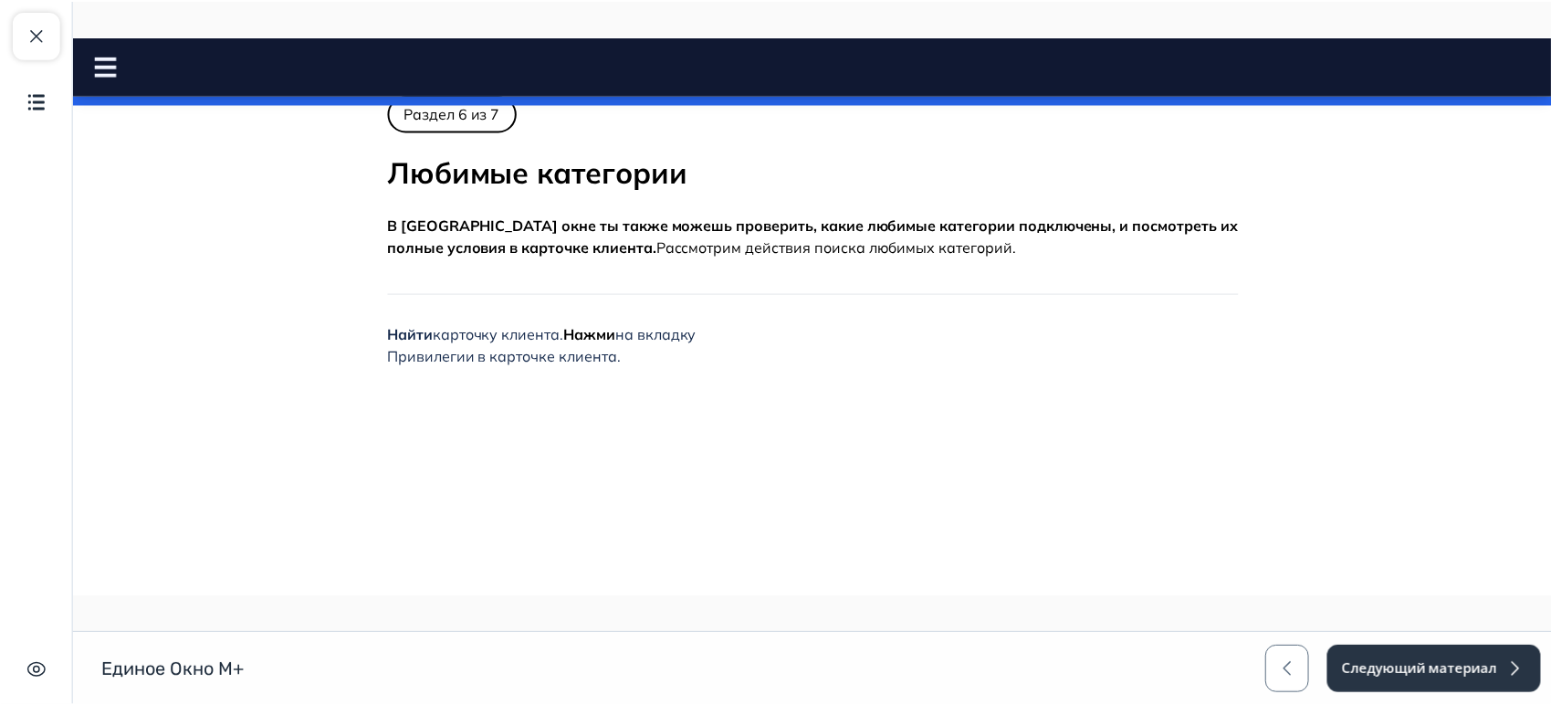
scroll to position [0, 0]
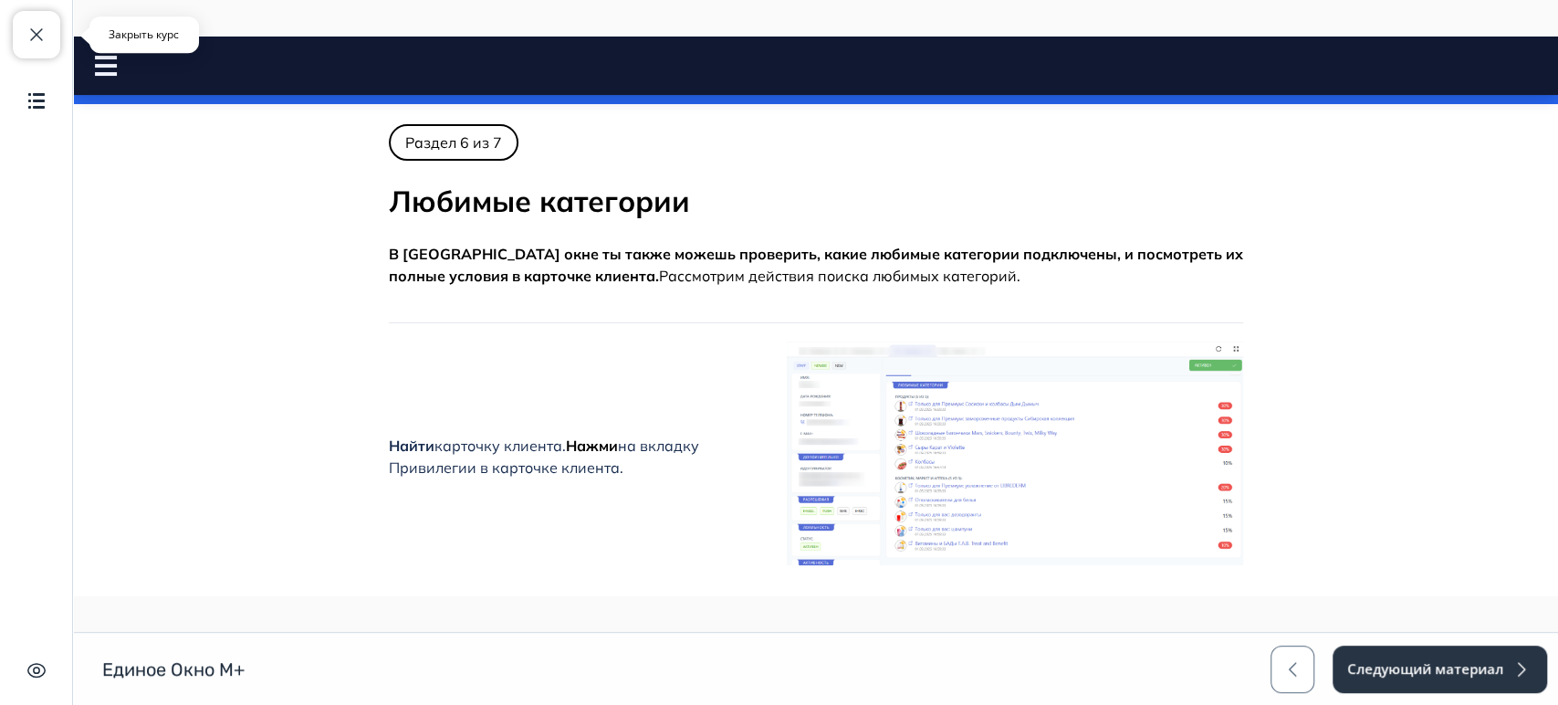
click at [19, 27] on button "Закрыть курс" at bounding box center [36, 34] width 47 height 47
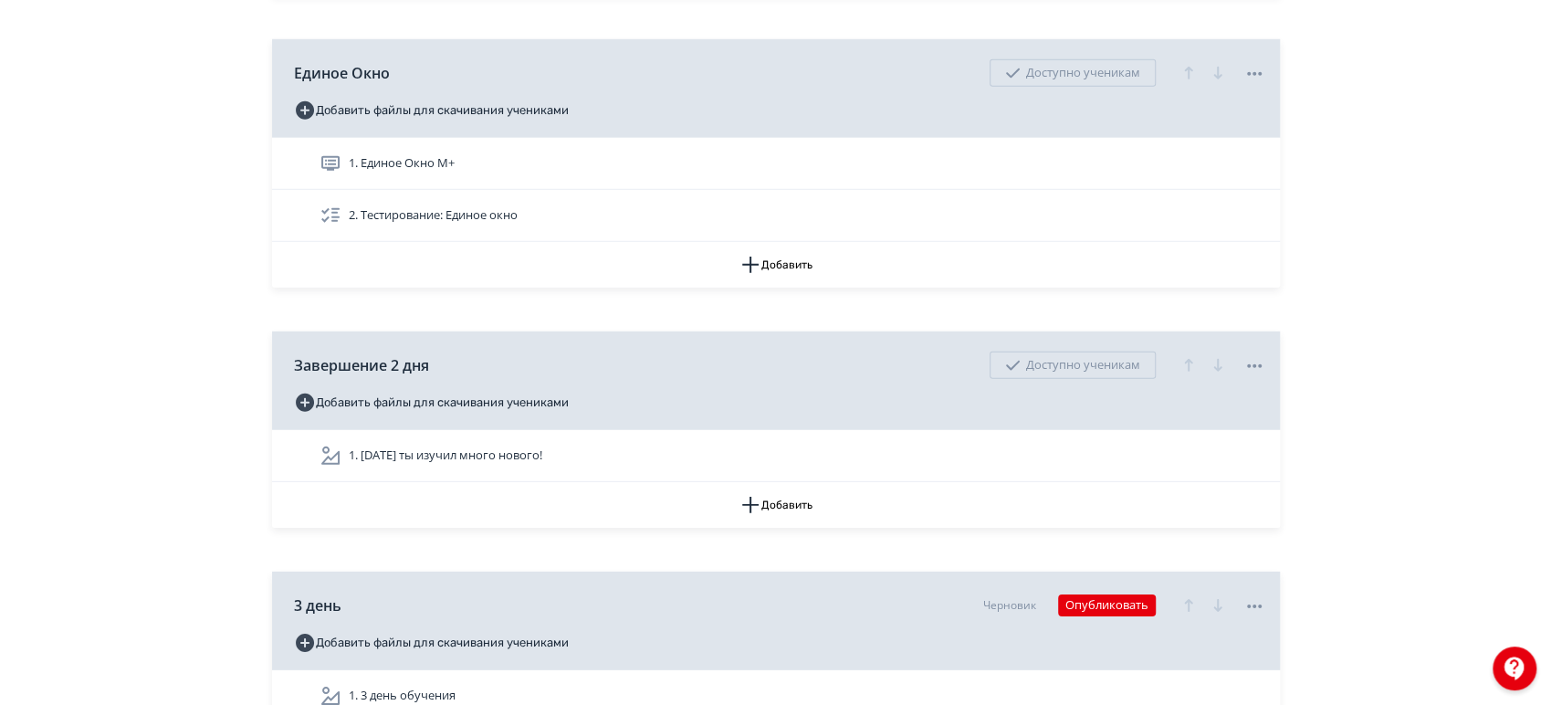
scroll to position [3448, 0]
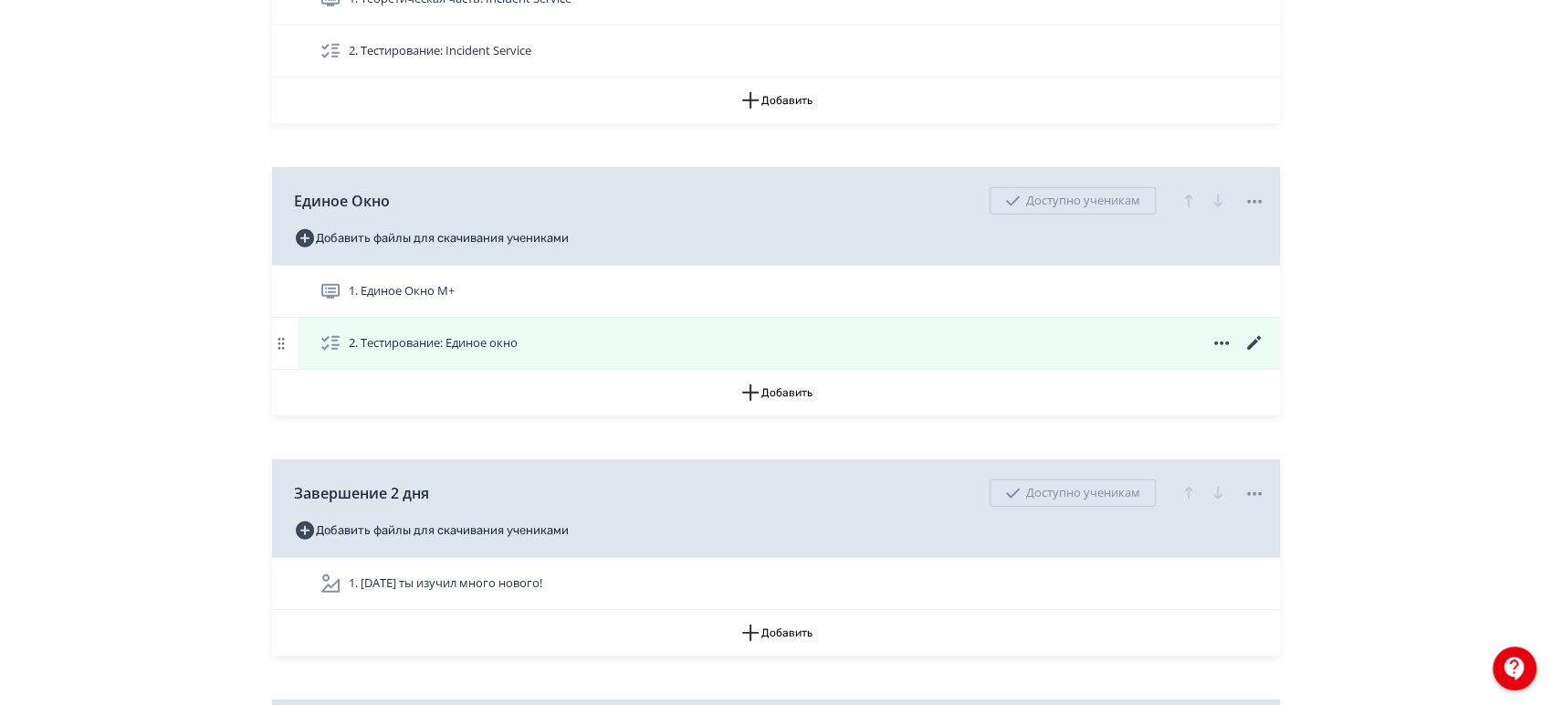
click at [1250, 342] on icon at bounding box center [1253, 343] width 14 height 14
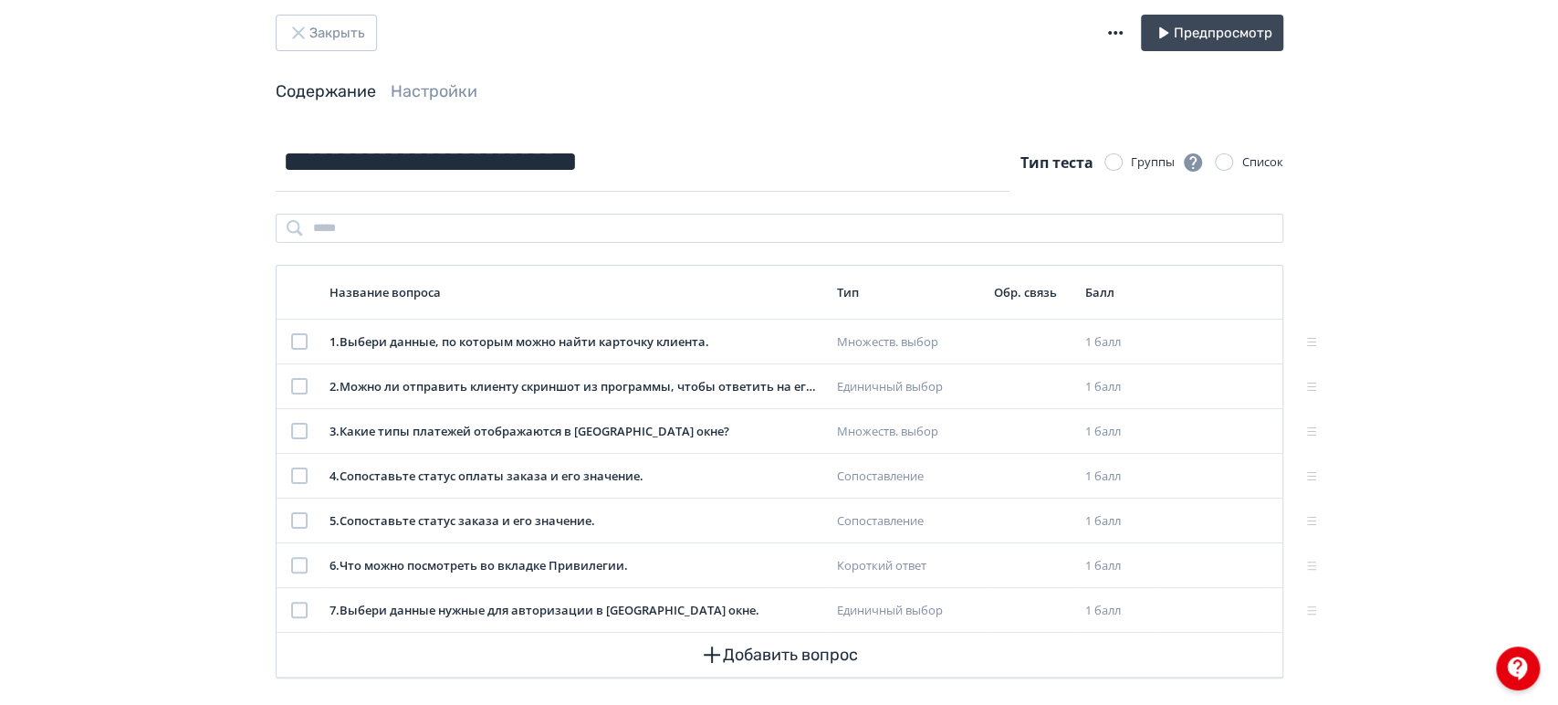
scroll to position [45, 0]
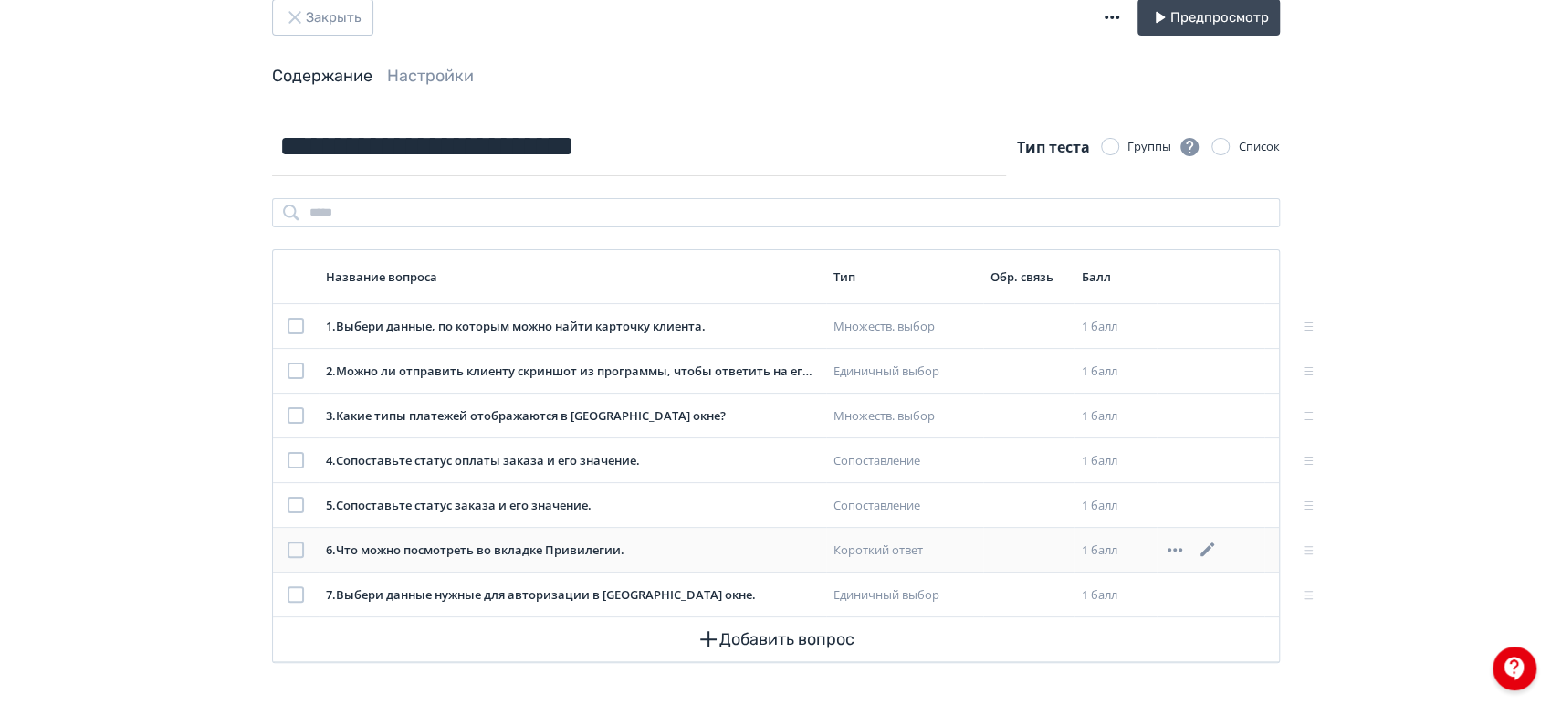
click at [1212, 539] on icon at bounding box center [1208, 550] width 22 height 22
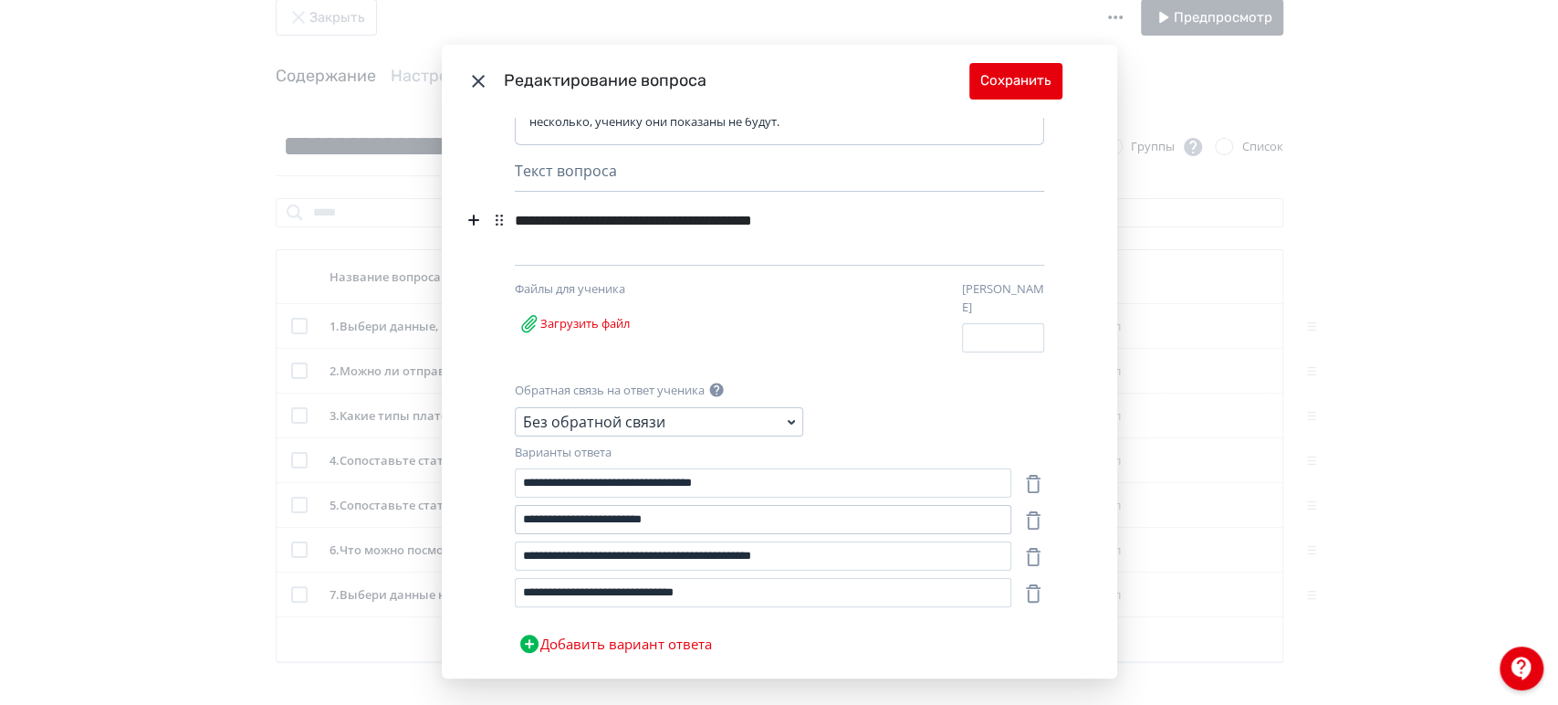
scroll to position [81, 0]
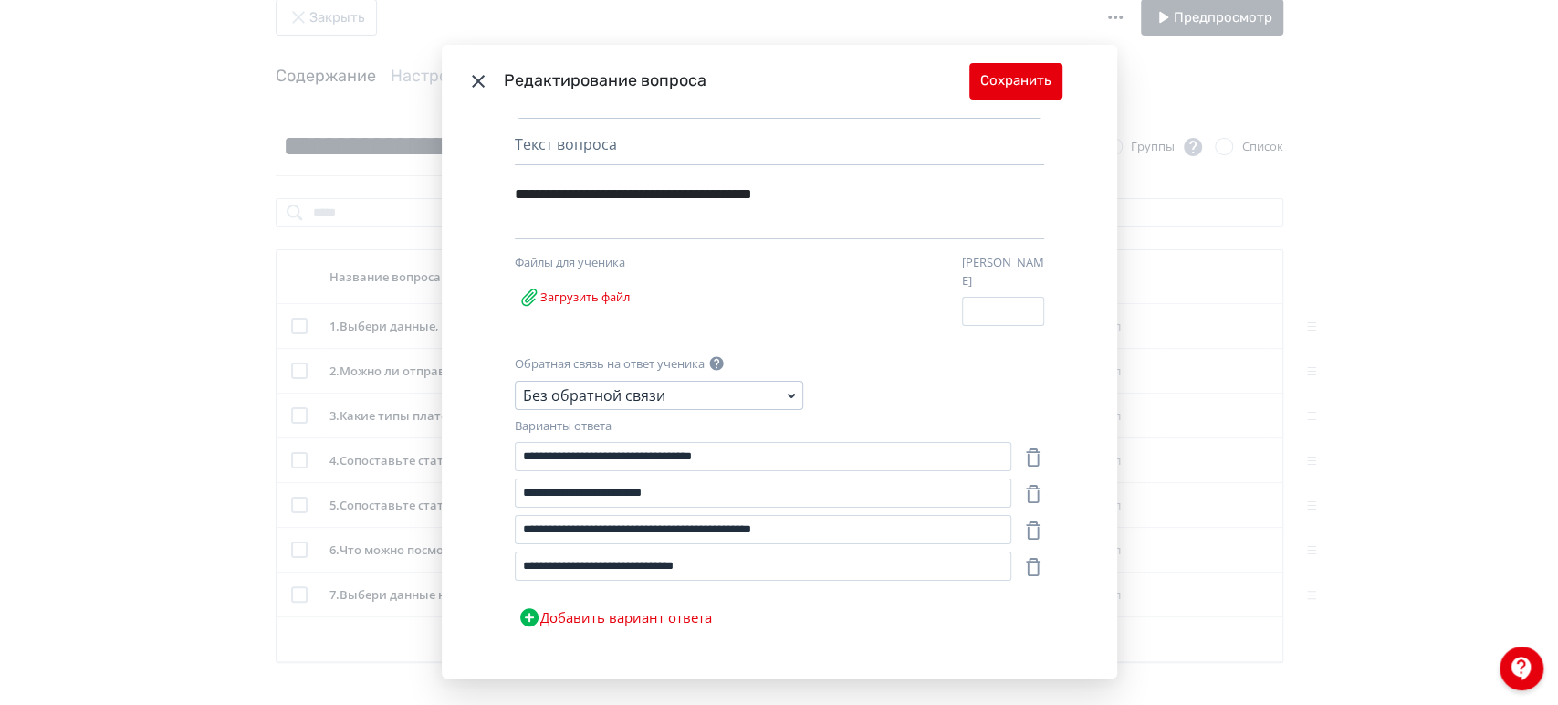
click at [768, 381] on div "Без обратной связи" at bounding box center [659, 395] width 288 height 29
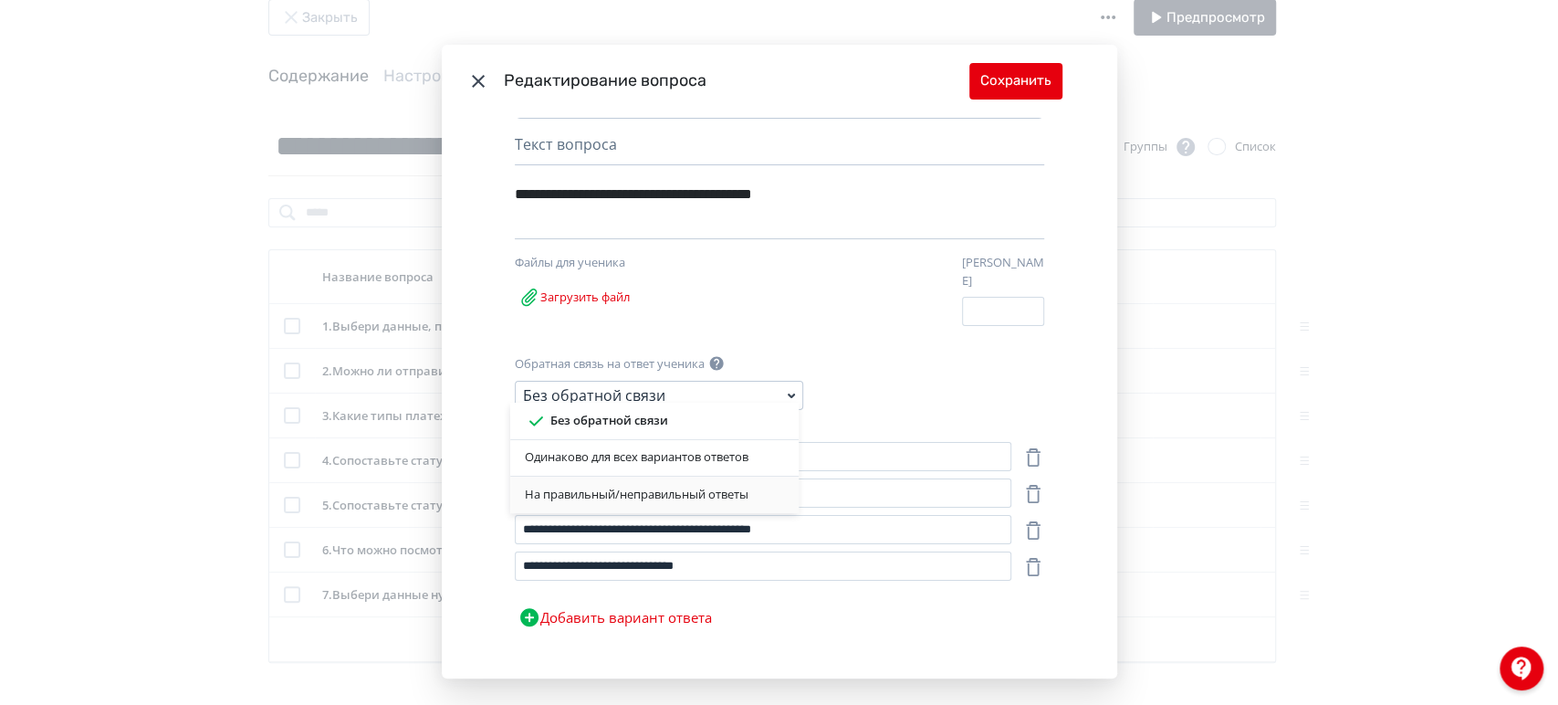
click at [716, 486] on div "На правильный/неправильный ответы" at bounding box center [654, 495] width 259 height 18
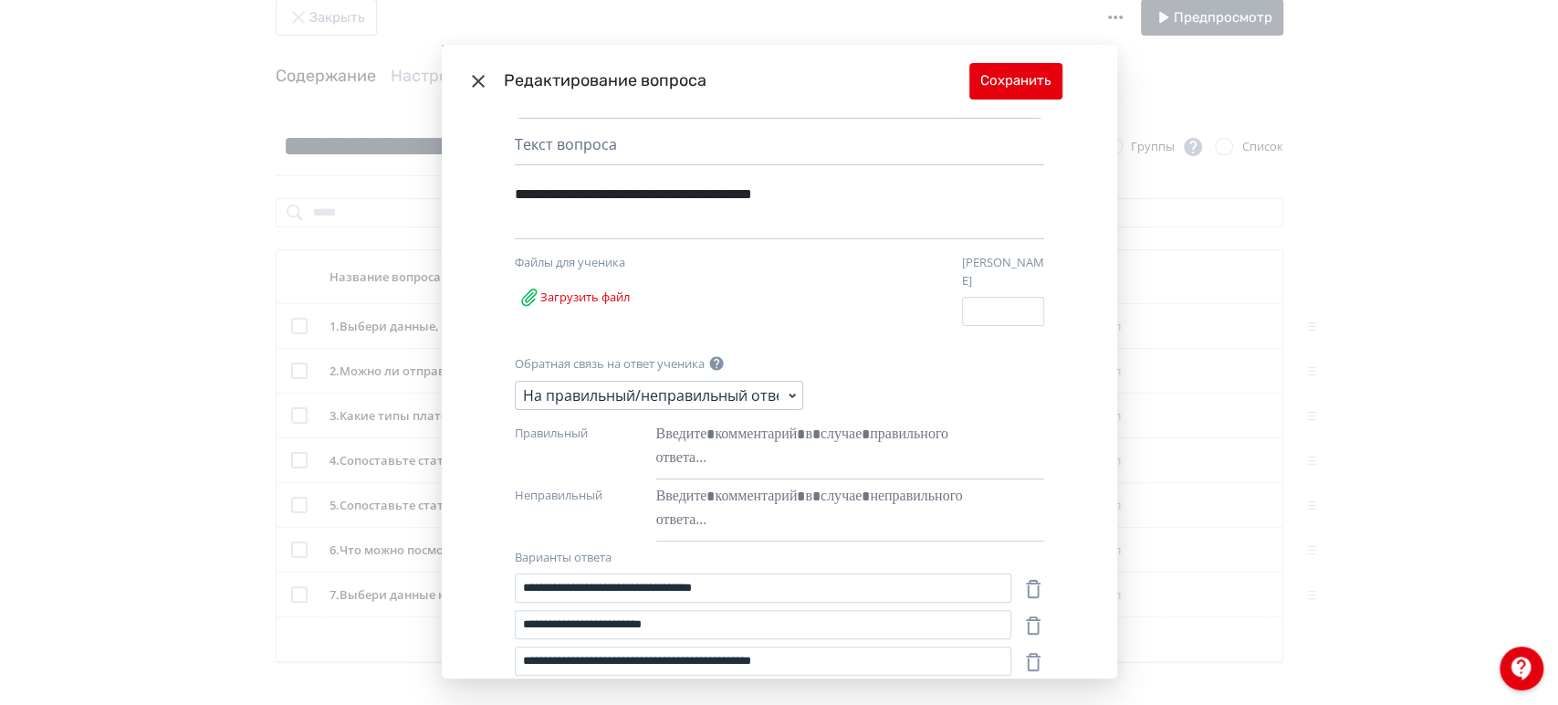
click at [688, 386] on div "На правильный/неправильный ответы" at bounding box center [651, 395] width 256 height 22
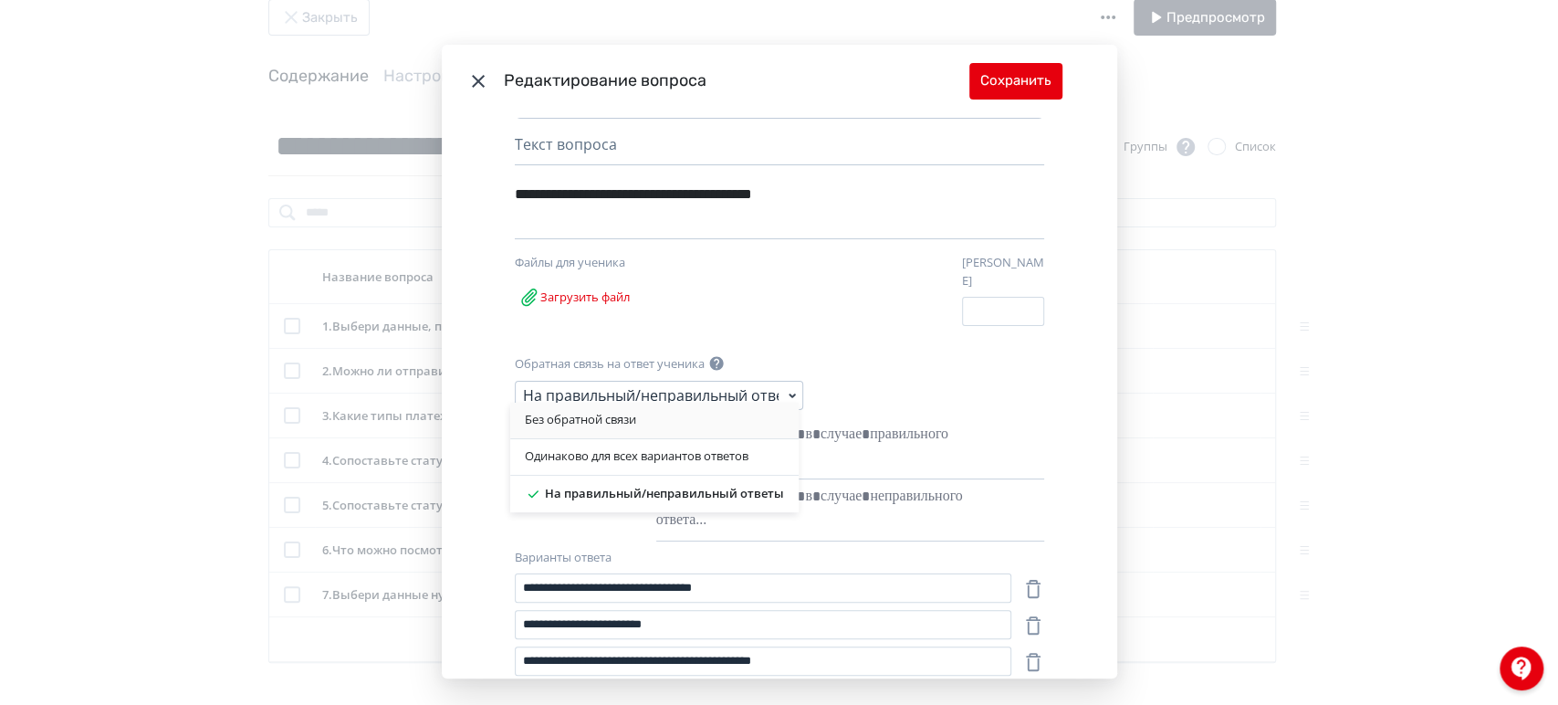
click at [678, 416] on div "Без обратной связи" at bounding box center [654, 420] width 259 height 18
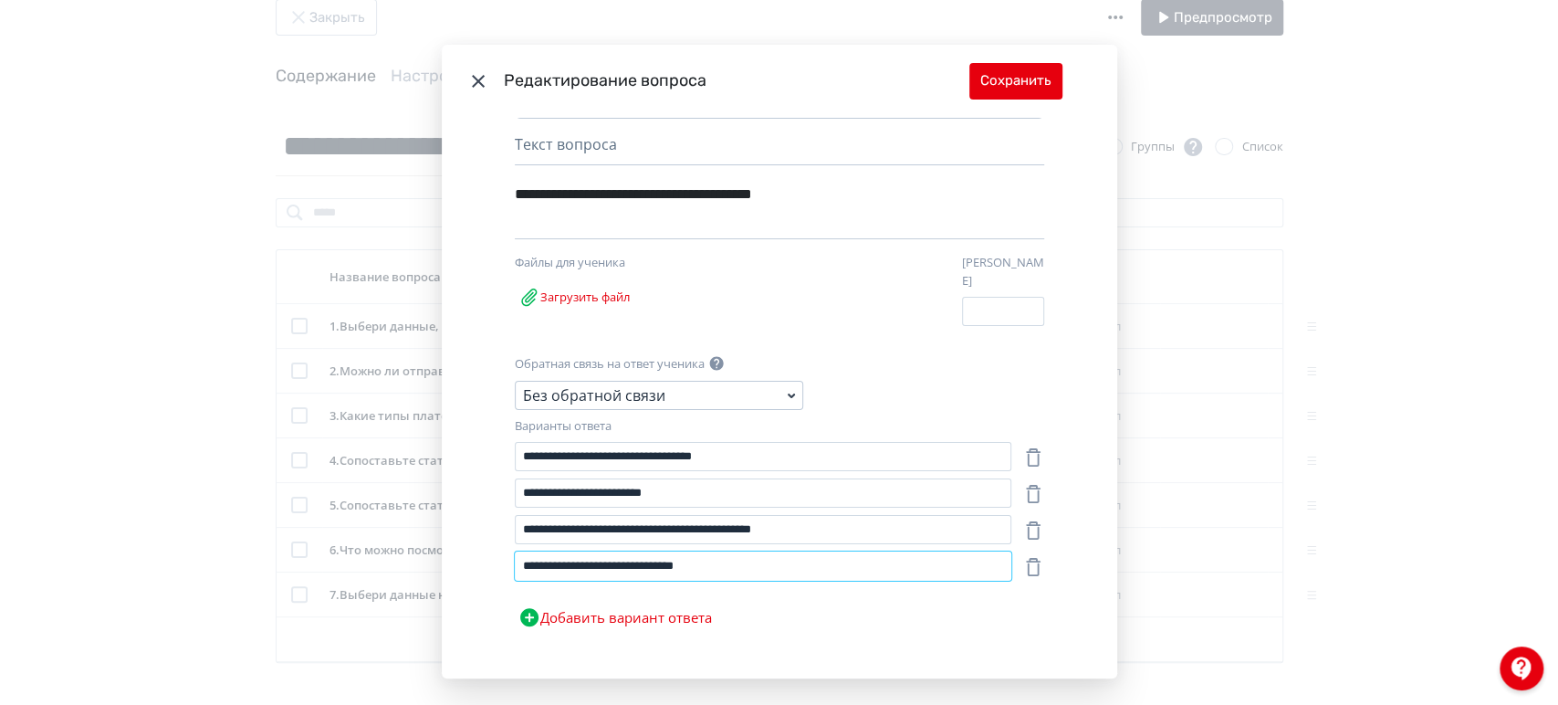
click at [873, 558] on input "**********" at bounding box center [763, 565] width 497 height 29
click at [809, 551] on input "**********" at bounding box center [763, 565] width 497 height 29
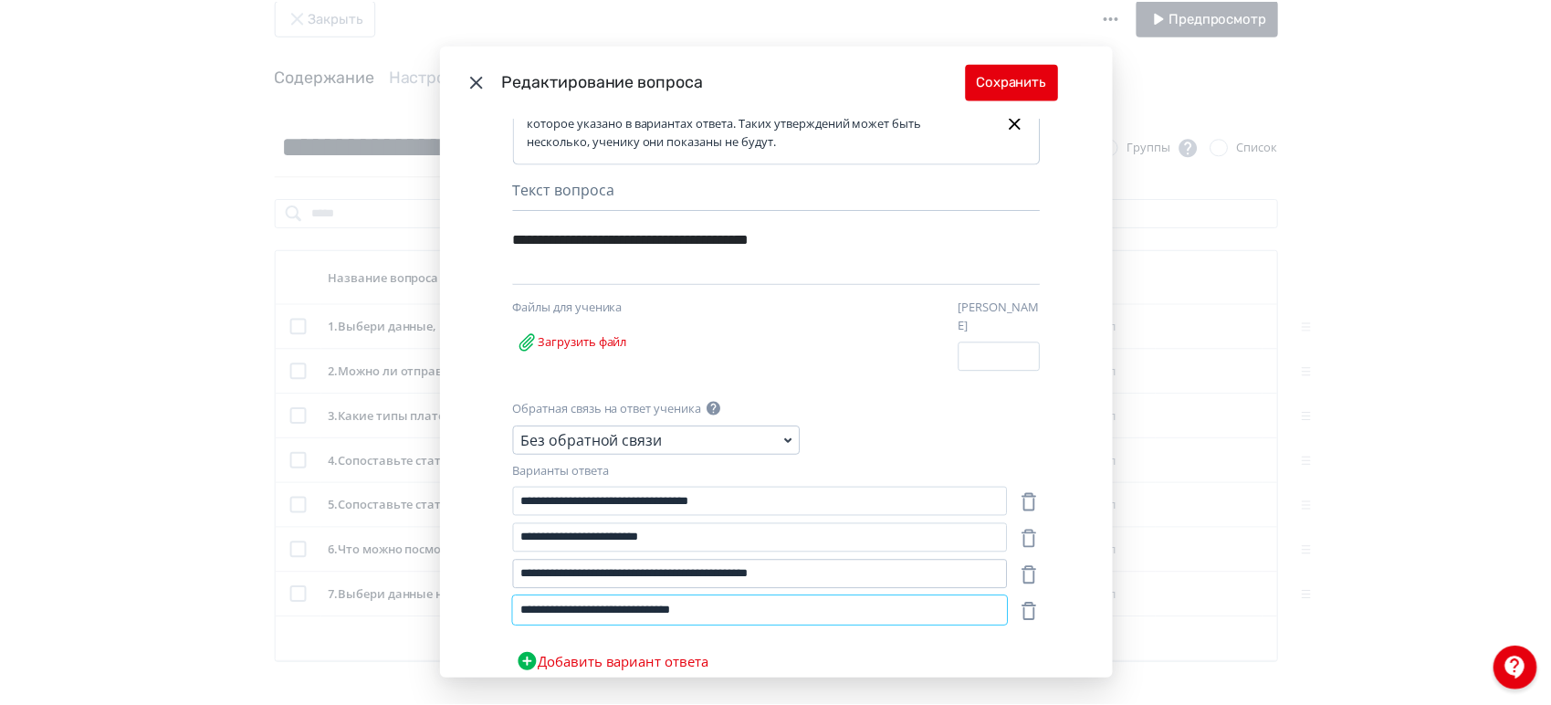
scroll to position [0, 0]
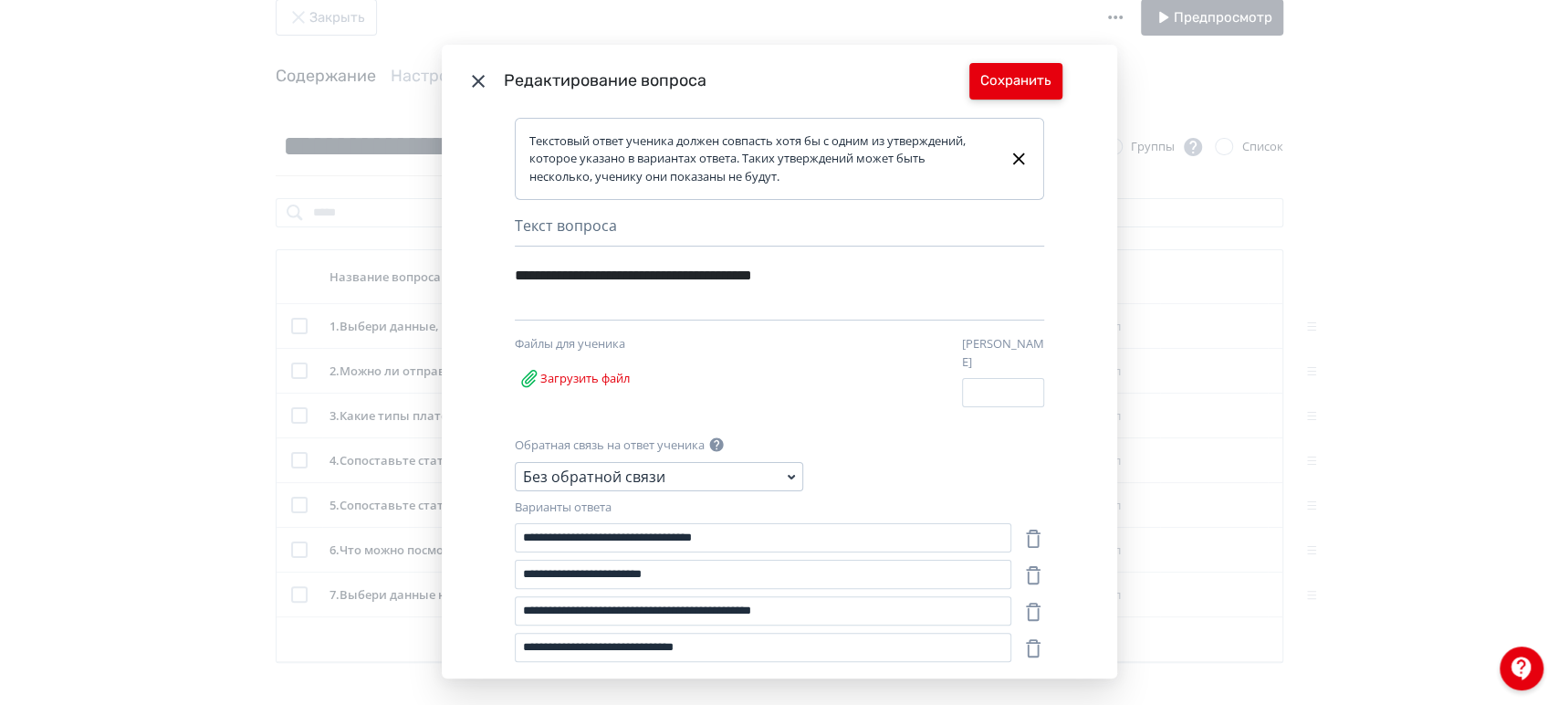
click at [1035, 85] on button "Сохранить" at bounding box center [1016, 81] width 93 height 37
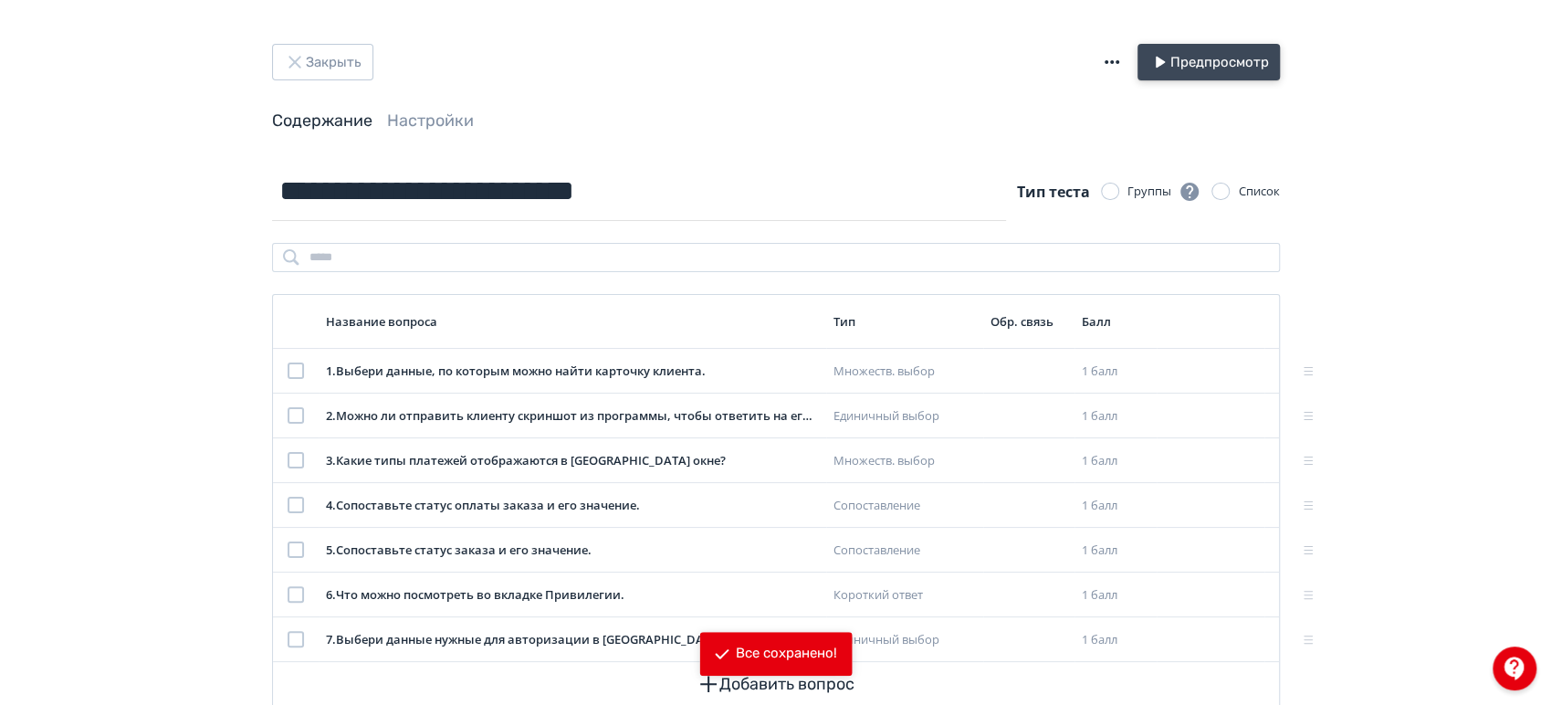
click at [1195, 73] on button "Предпросмотр" at bounding box center [1208, 62] width 142 height 37
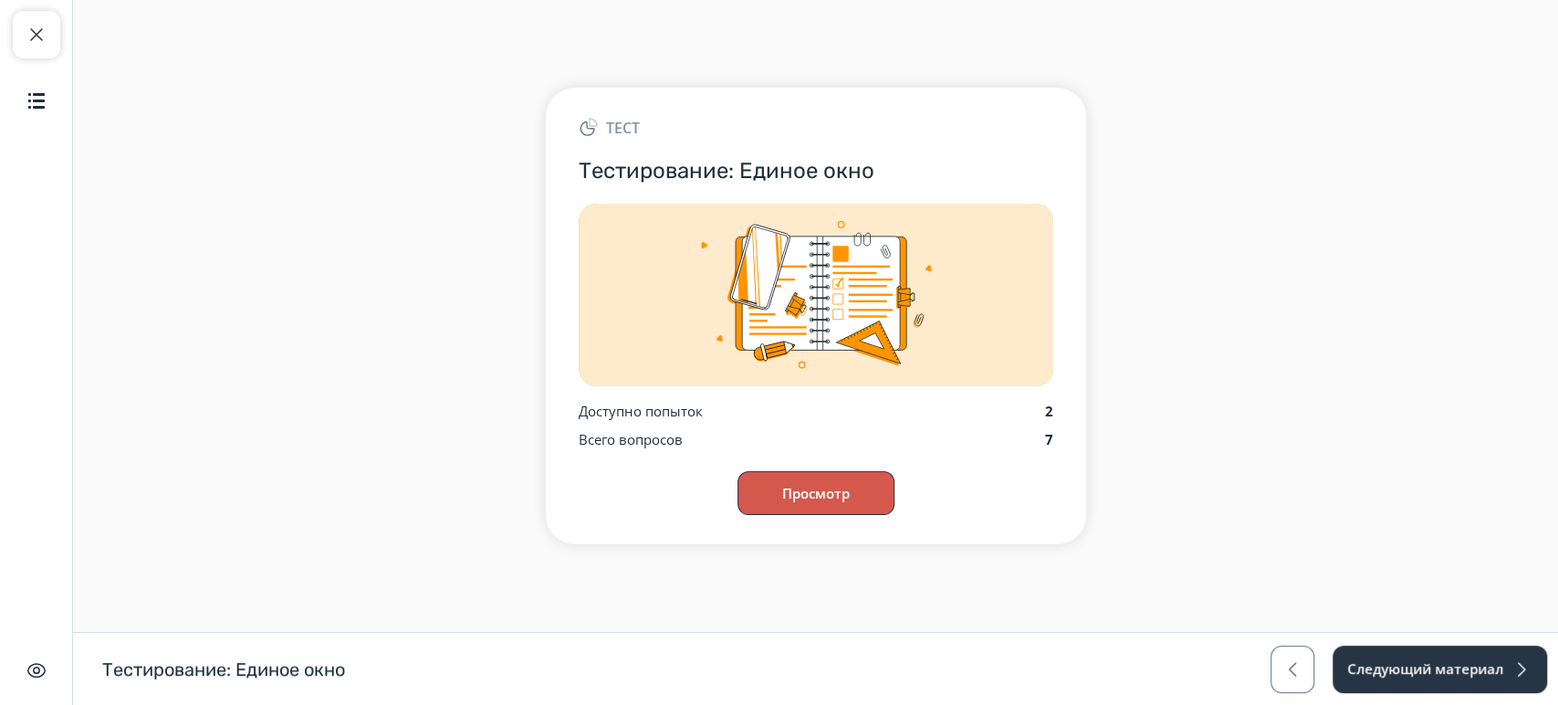
click at [802, 498] on button "Просмотр" at bounding box center [816, 493] width 157 height 44
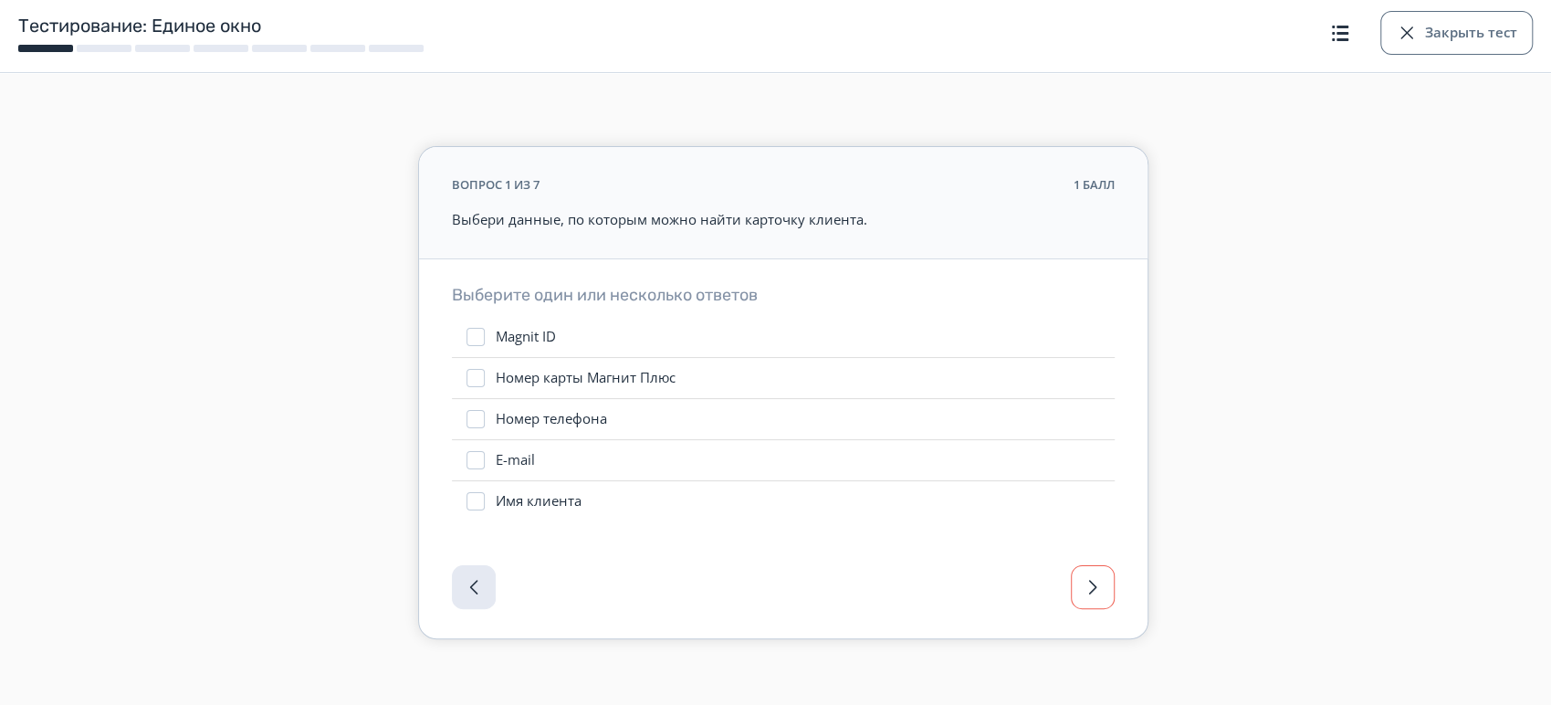
click at [1086, 582] on span "button" at bounding box center [1093, 587] width 22 height 22
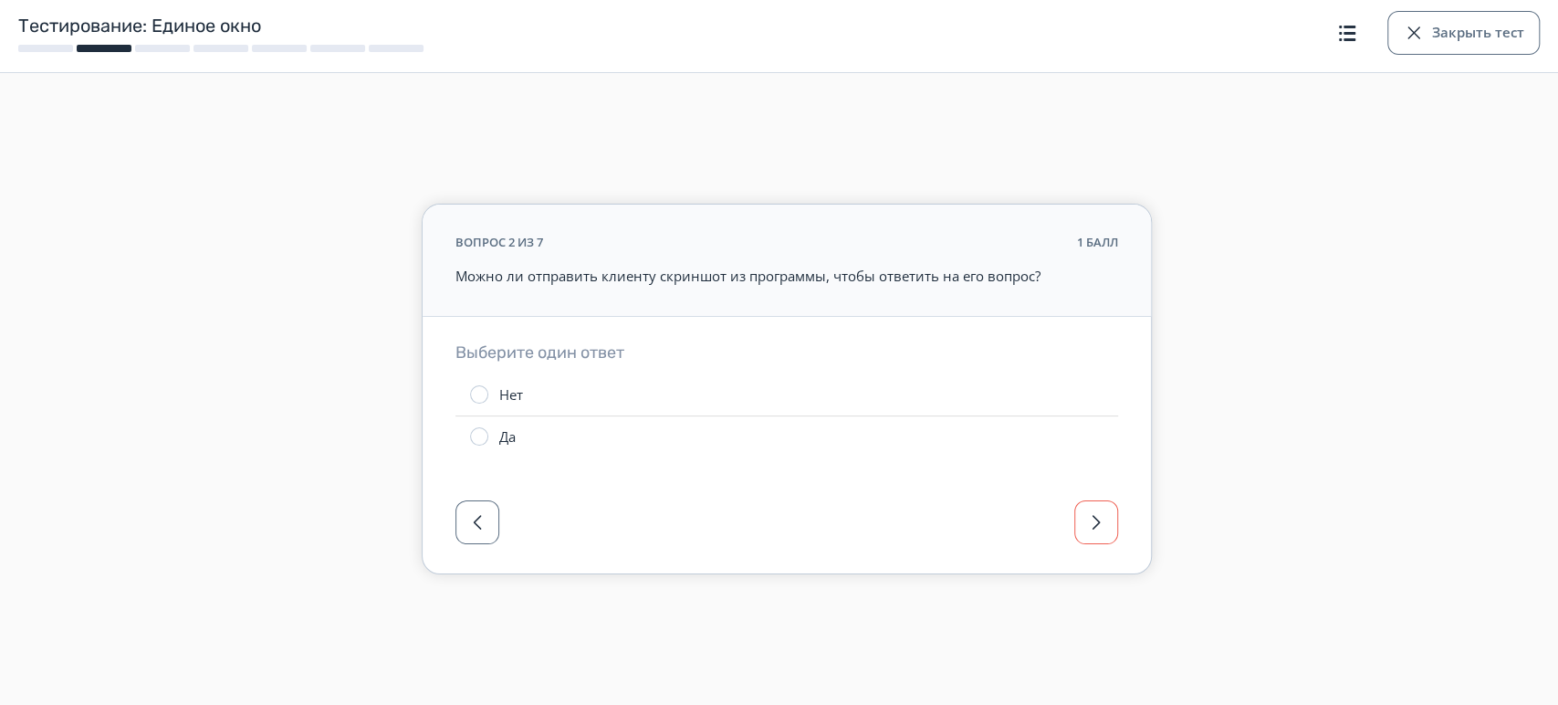
click at [1086, 582] on div "вопрос 2 из 7 1 балл Можно ли отправить клиенту скриншот из программы, чтобы от…" at bounding box center [786, 353] width 1558 height 590
click at [1081, 551] on div at bounding box center [787, 527] width 729 height 91
click at [1118, 522] on div at bounding box center [787, 527] width 729 height 91
click at [1110, 522] on button "button" at bounding box center [1097, 522] width 44 height 44
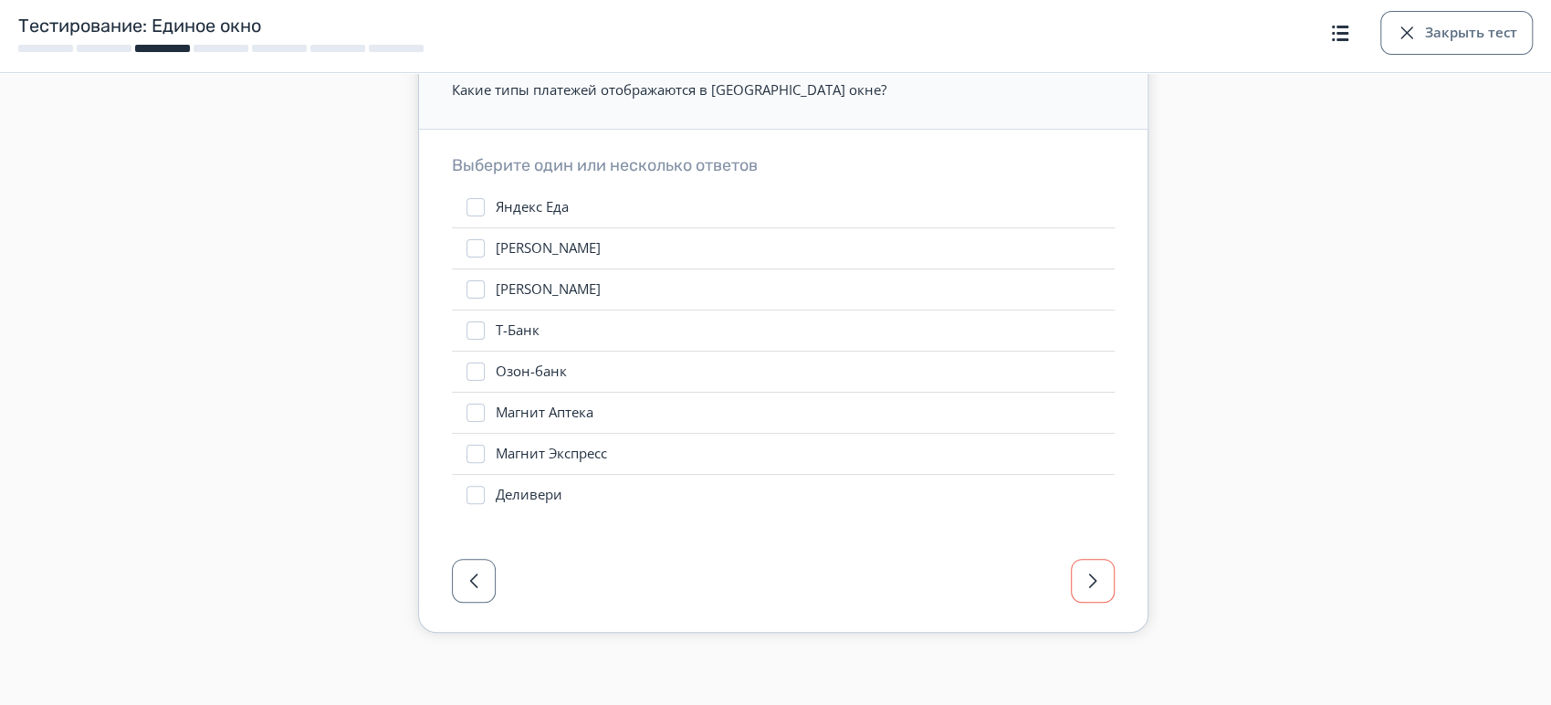
click at [1092, 587] on span "button" at bounding box center [1093, 581] width 22 height 22
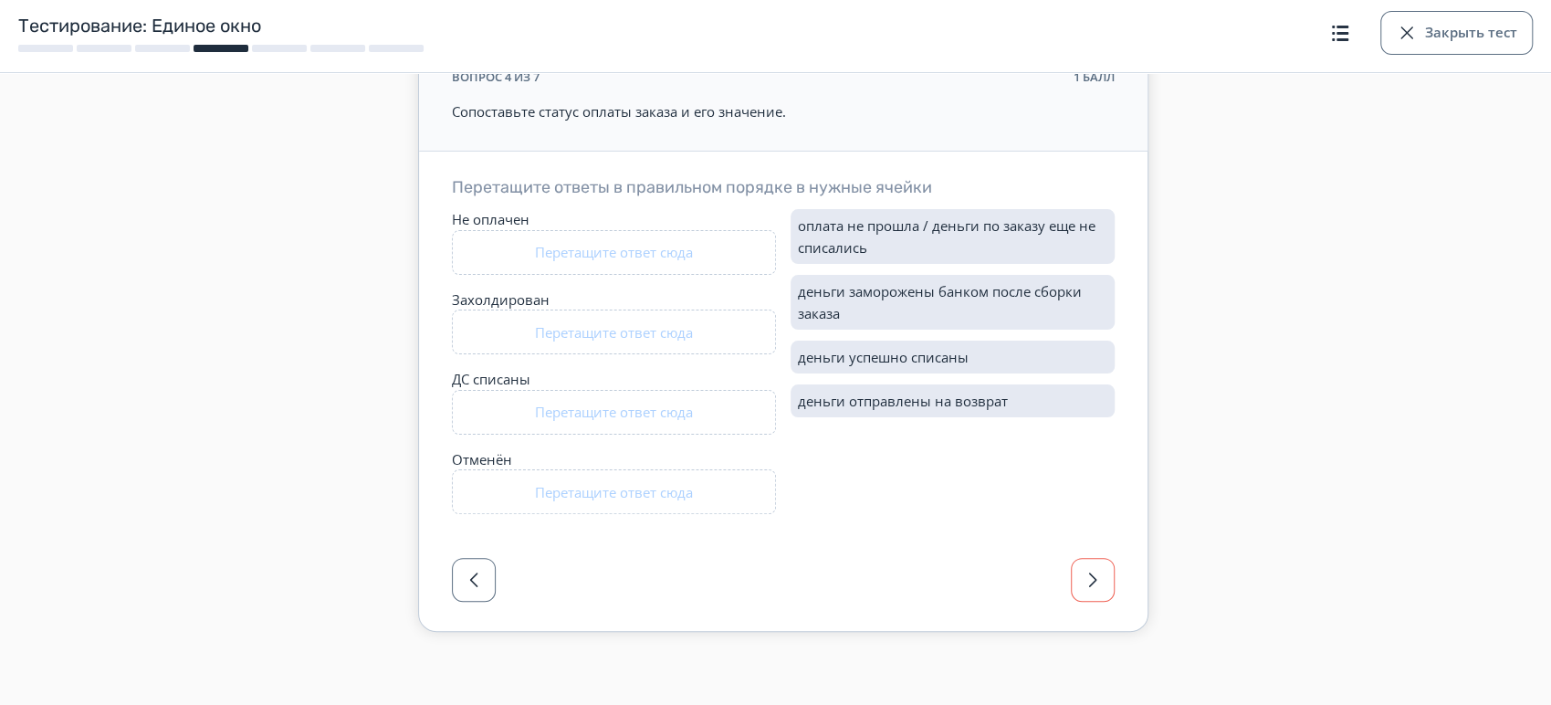
scroll to position [107, 0]
click at [1085, 597] on button "button" at bounding box center [1093, 581] width 44 height 44
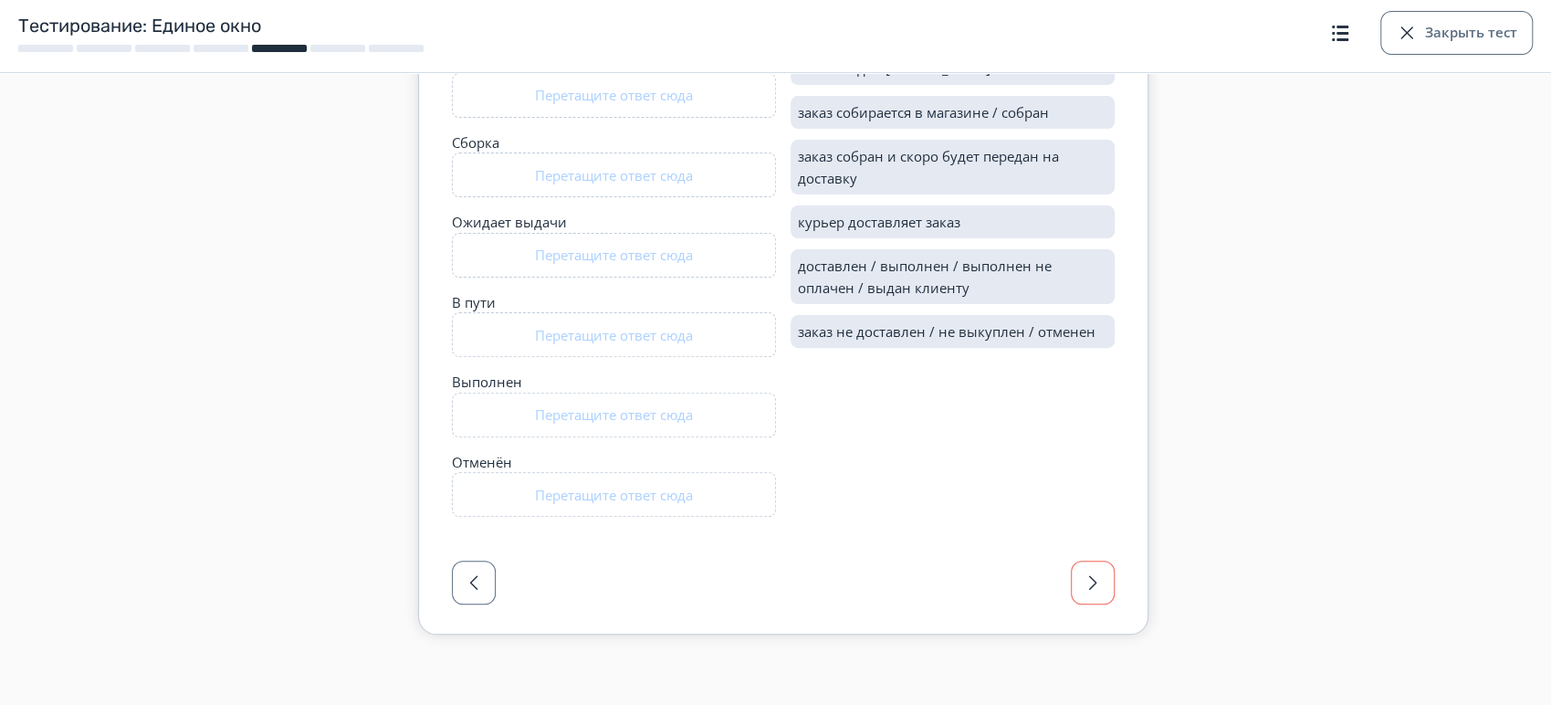
scroll to position [267, 0]
click at [1090, 595] on button "button" at bounding box center [1093, 581] width 44 height 44
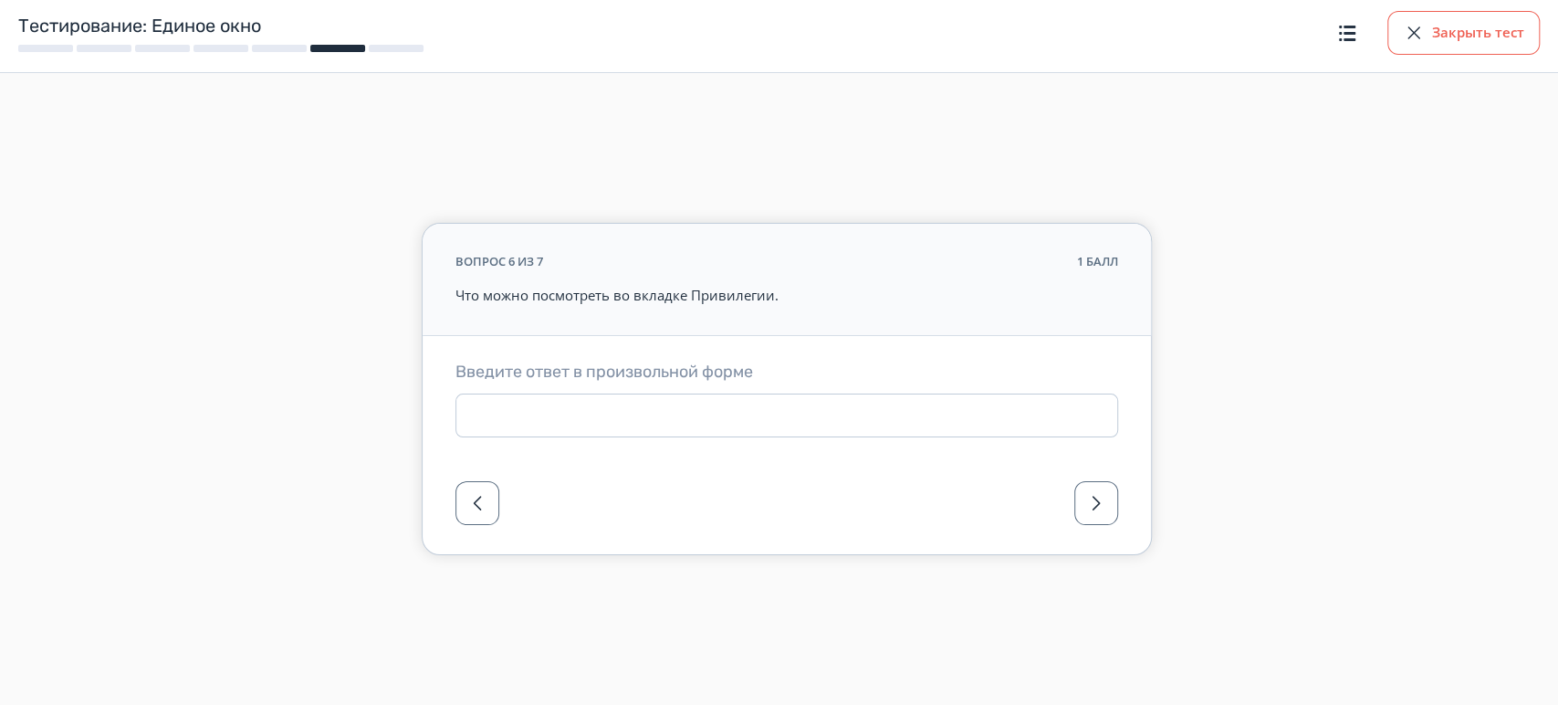
click at [1492, 37] on button "Закрыть тест" at bounding box center [1464, 33] width 152 height 44
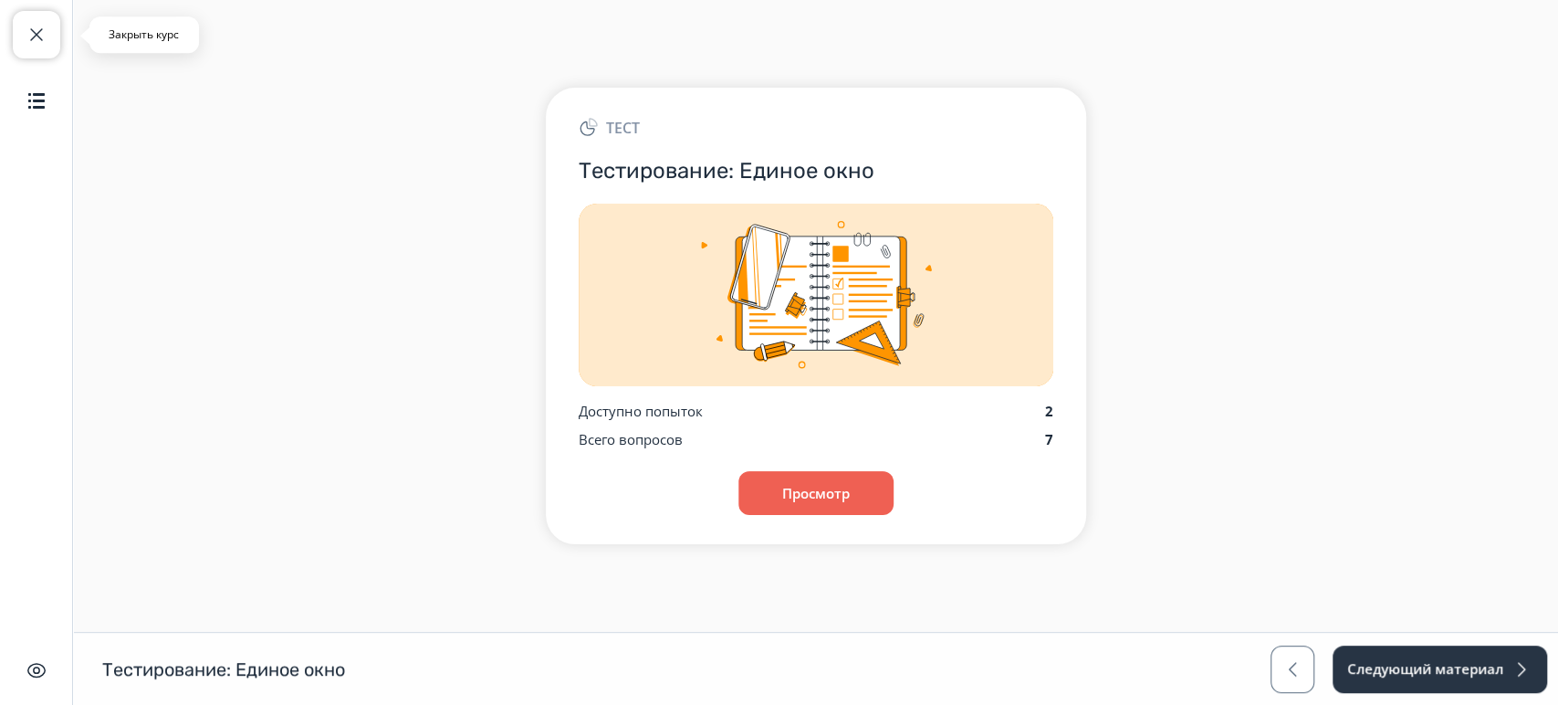
click at [13, 46] on button "Закрыть курс" at bounding box center [36, 34] width 47 height 47
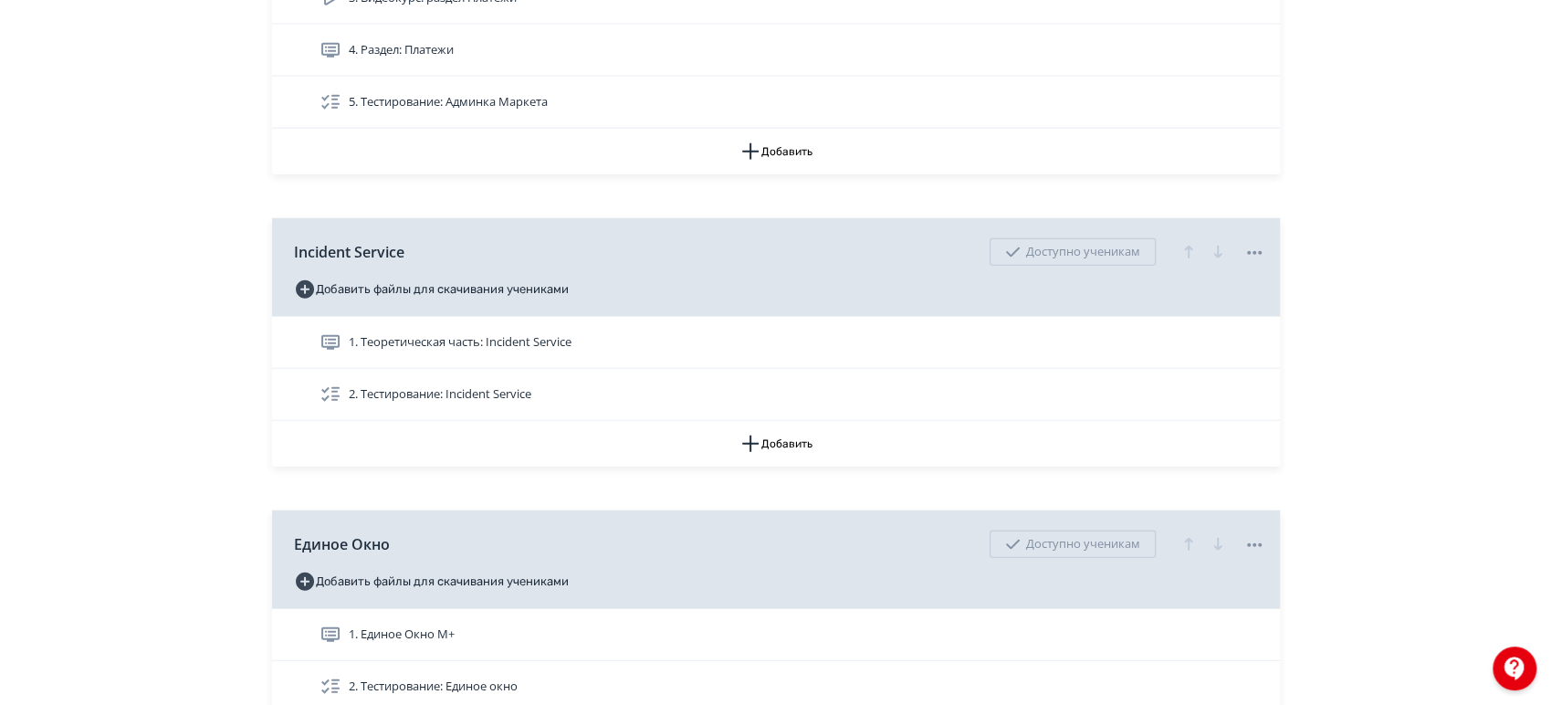
scroll to position [3347, 0]
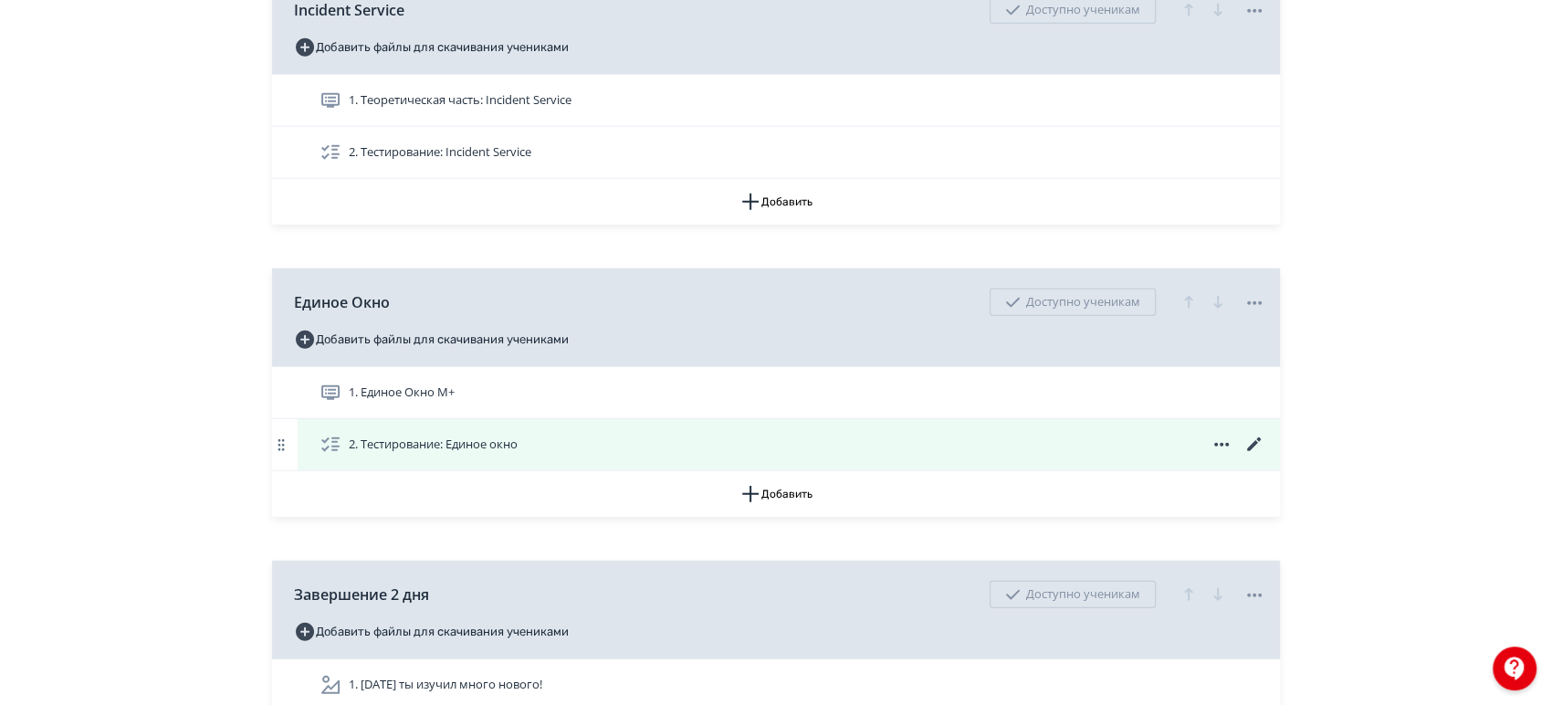
click at [1256, 434] on icon at bounding box center [1254, 445] width 22 height 22
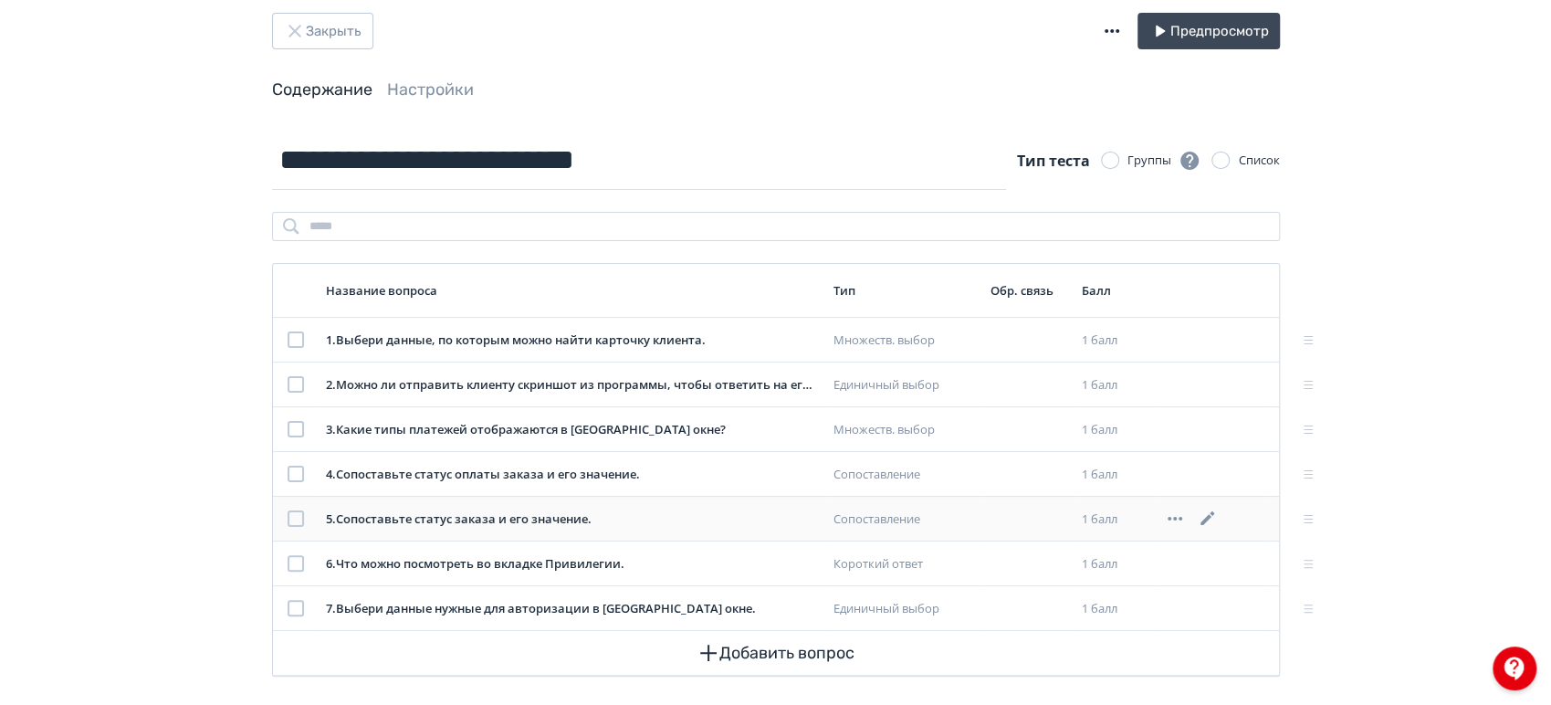
scroll to position [45, 0]
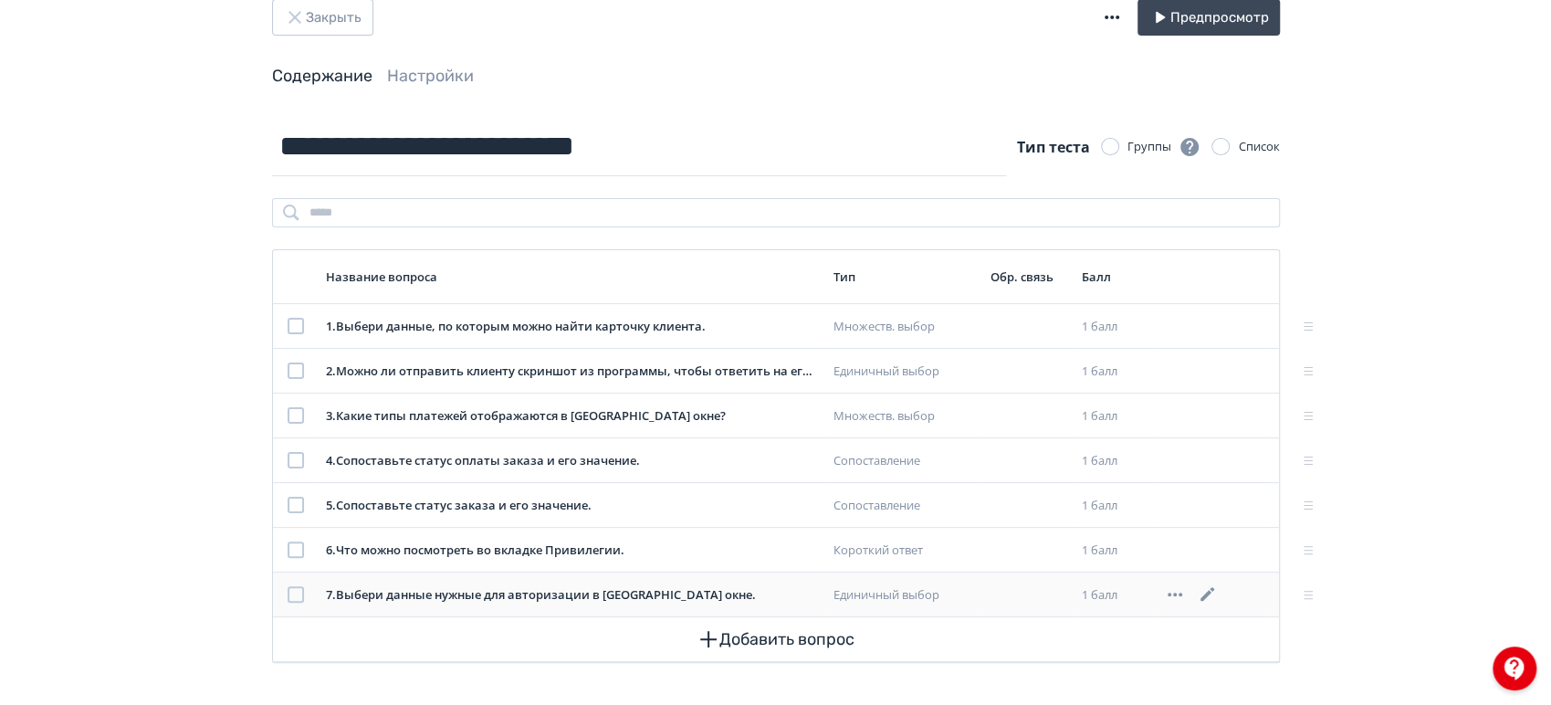
click at [1176, 592] on icon at bounding box center [1175, 594] width 15 height 4
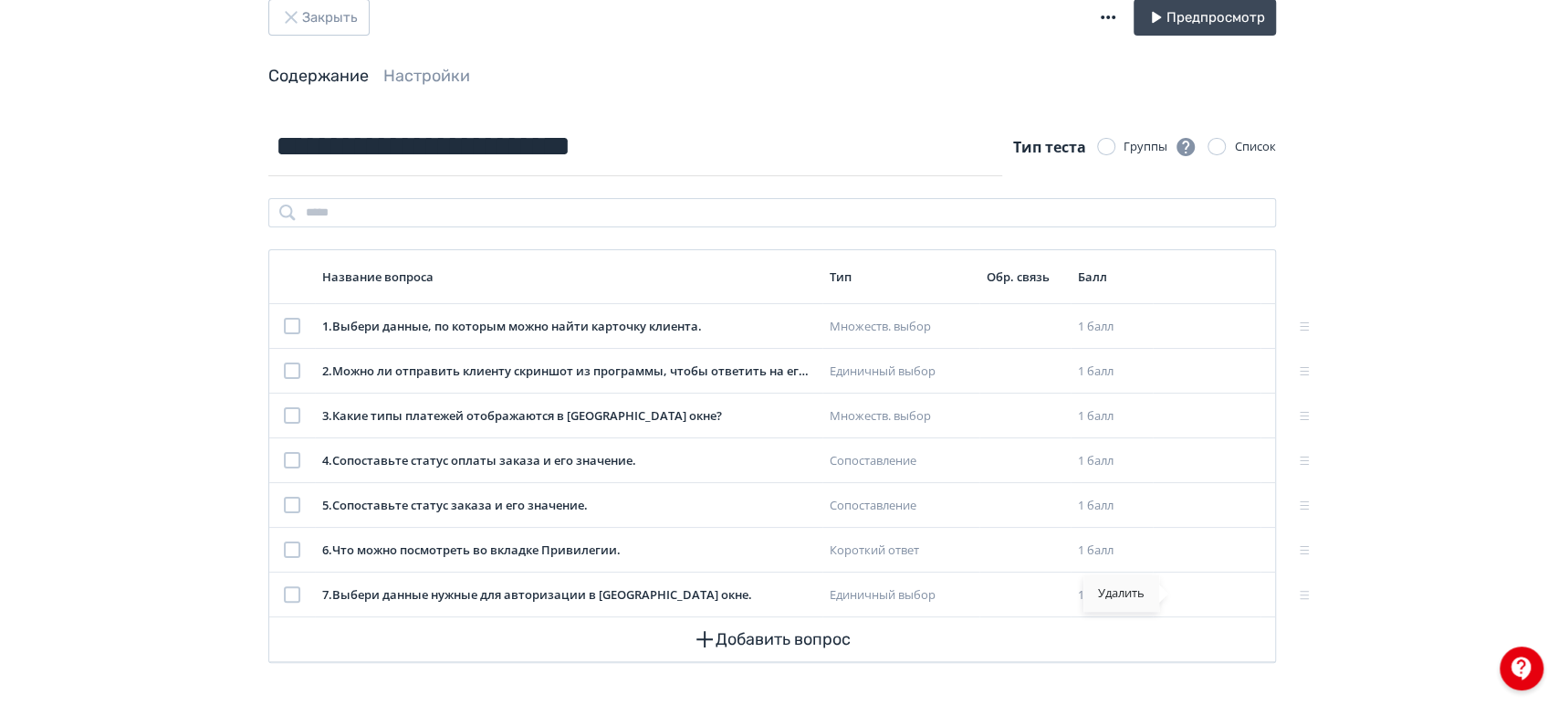
click at [1118, 597] on div "Удалить" at bounding box center [1122, 593] width 76 height 37
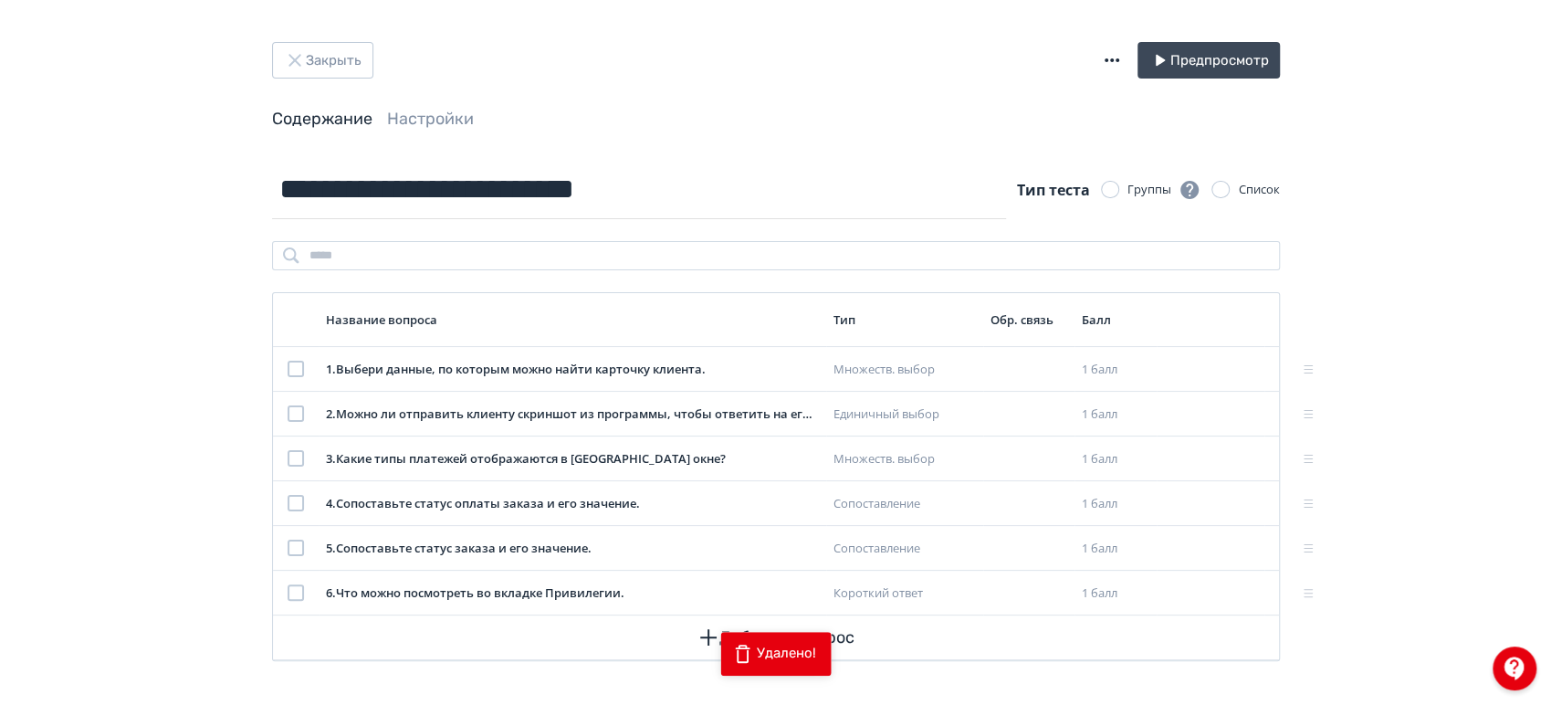
scroll to position [0, 0]
click at [519, 134] on div "Закрыть Предпросмотр Содержание Настройки" at bounding box center [776, 103] width 1096 height 118
click at [444, 130] on link "Настройки" at bounding box center [430, 120] width 87 height 20
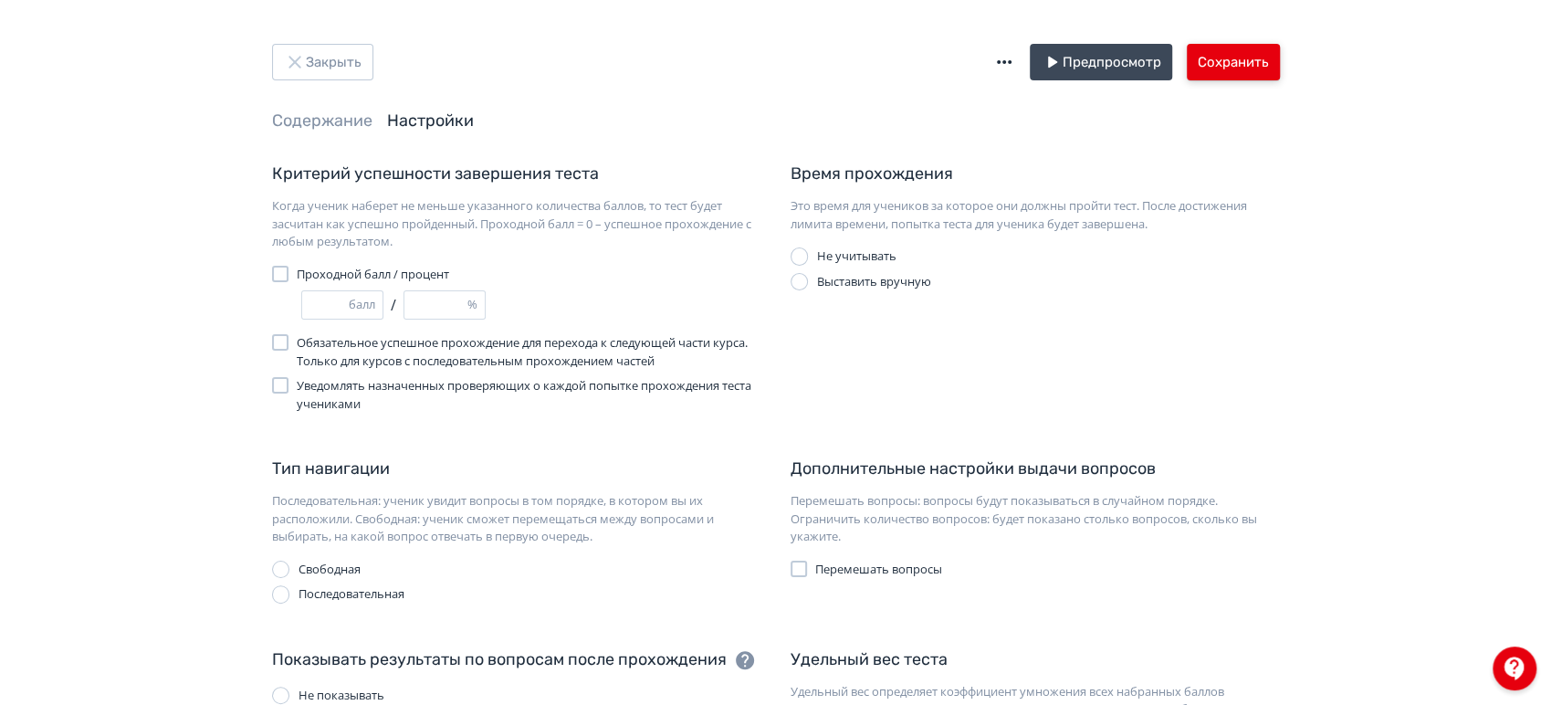
click at [1241, 62] on button "Сохранить" at bounding box center [1233, 62] width 93 height 37
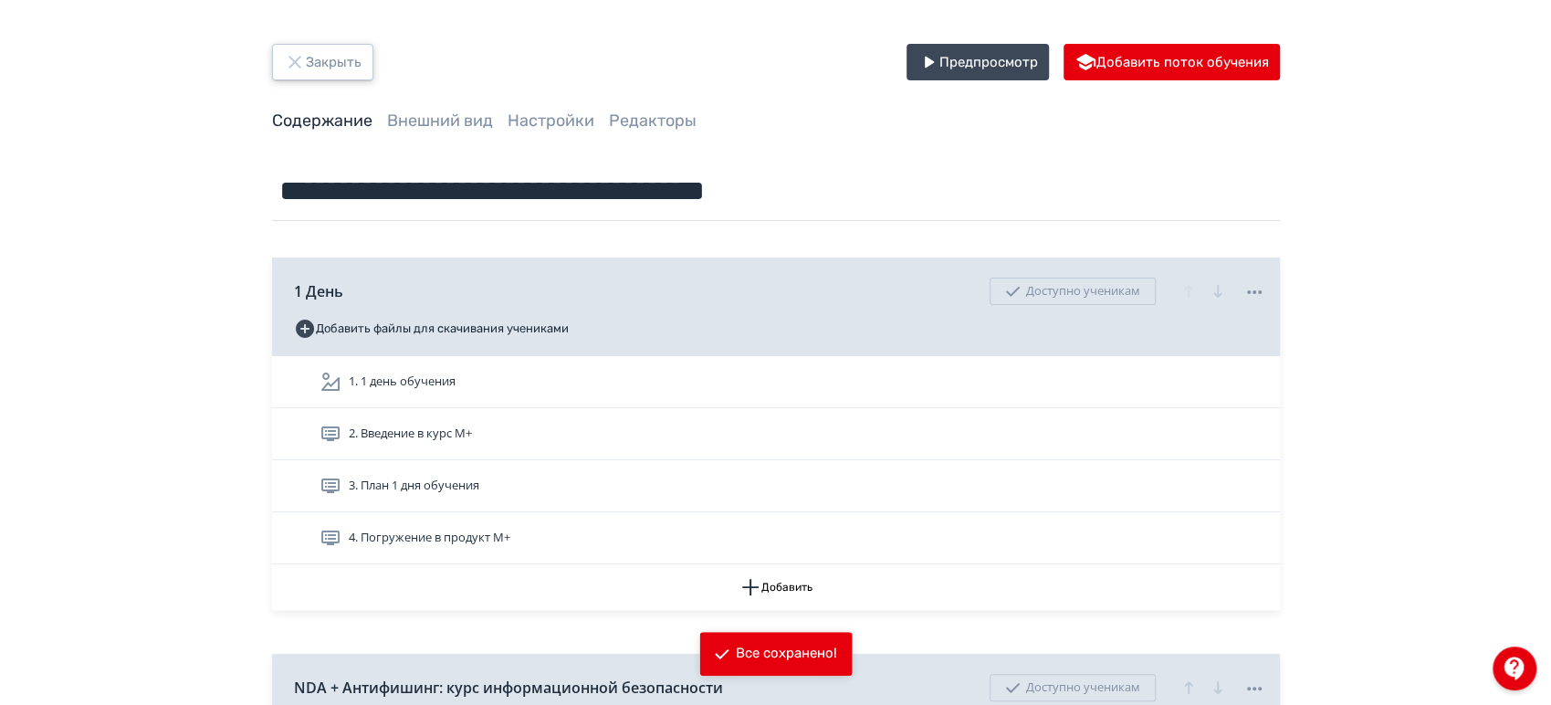
click at [341, 61] on button "Закрыть" at bounding box center [322, 62] width 101 height 37
